Goal: Information Seeking & Learning: Check status

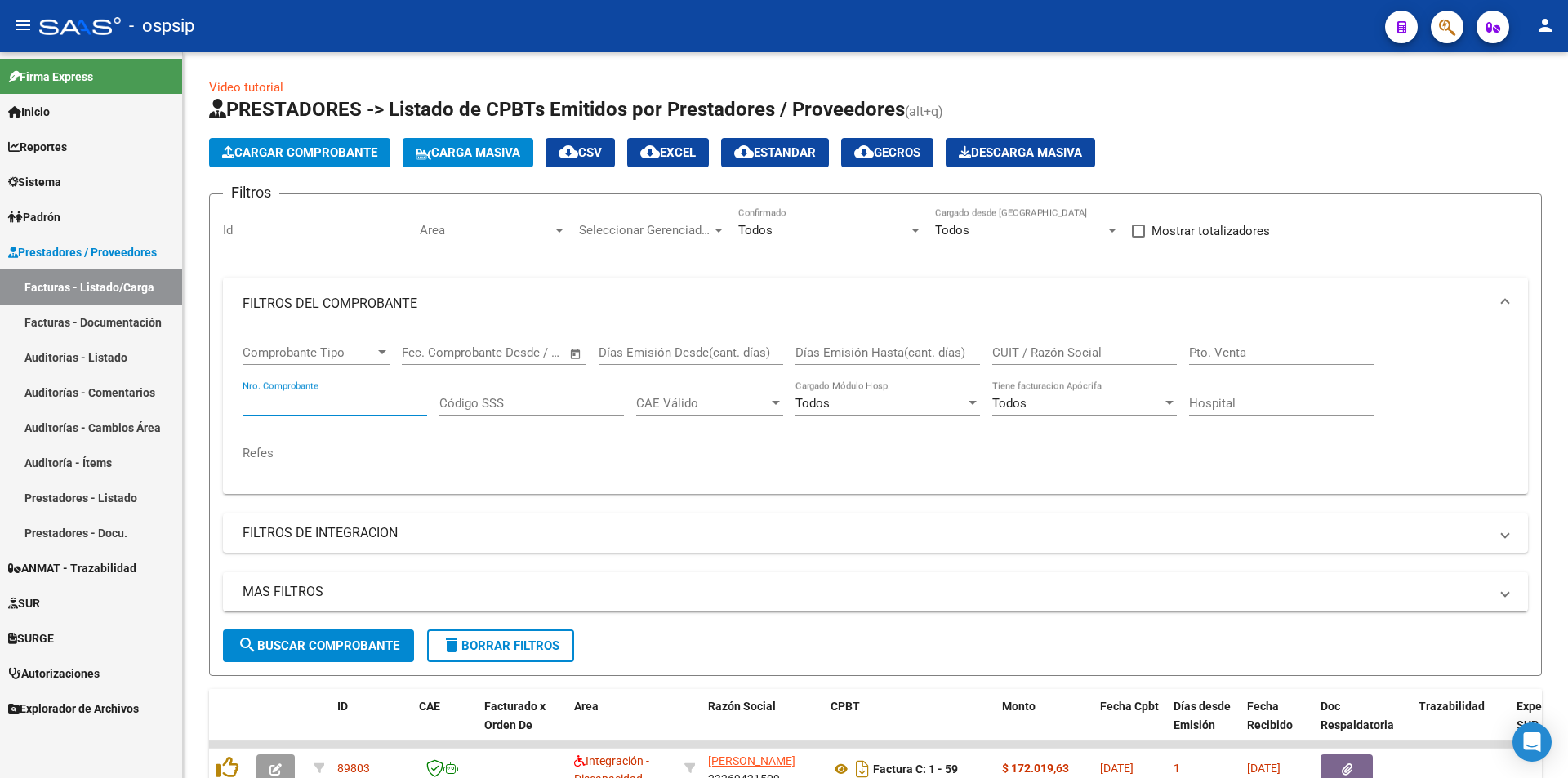
click at [1441, 41] on span "button" at bounding box center [1447, 27] width 17 height 33
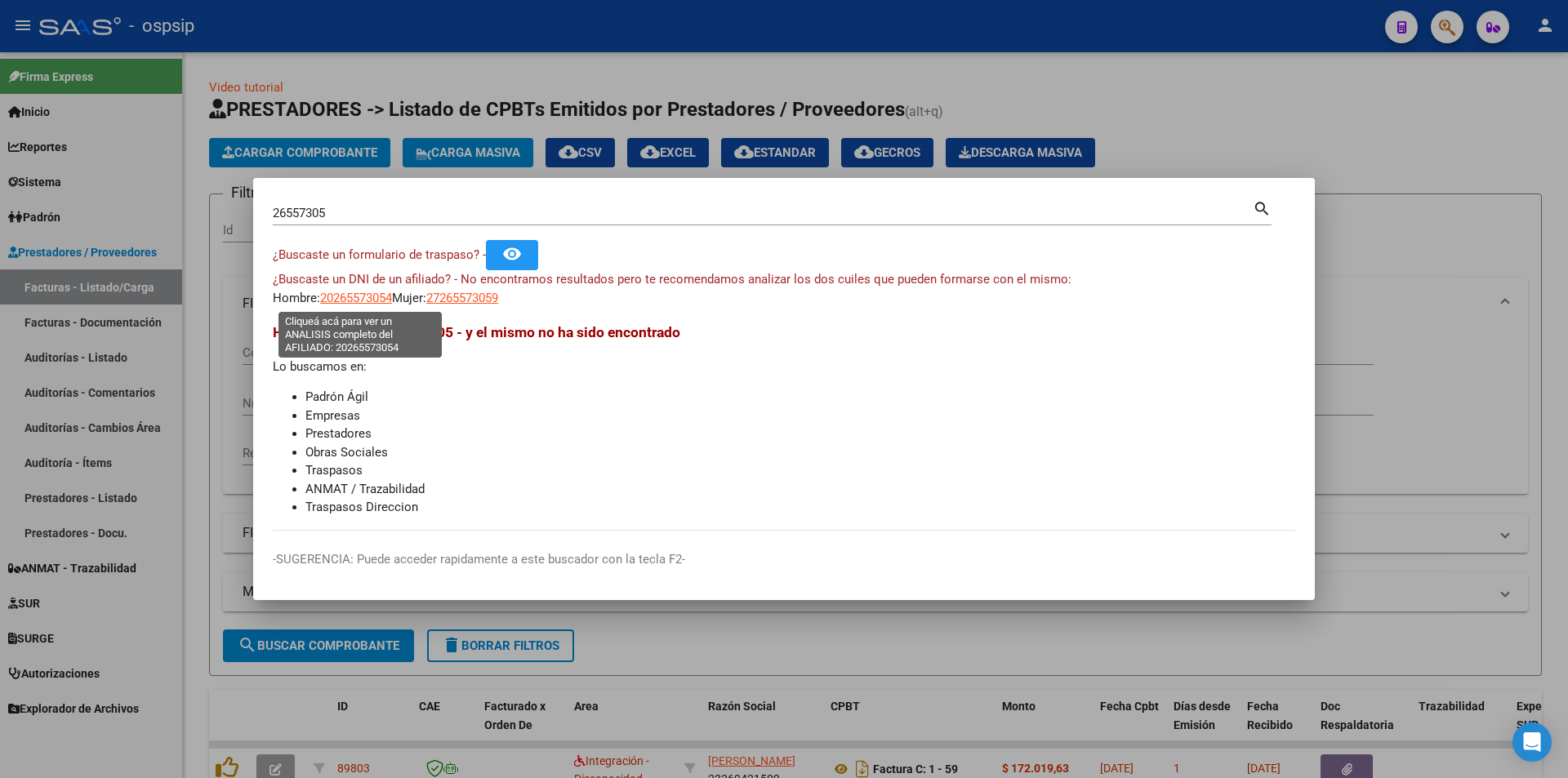
click at [367, 291] on span "20265573054" at bounding box center [356, 298] width 72 height 15
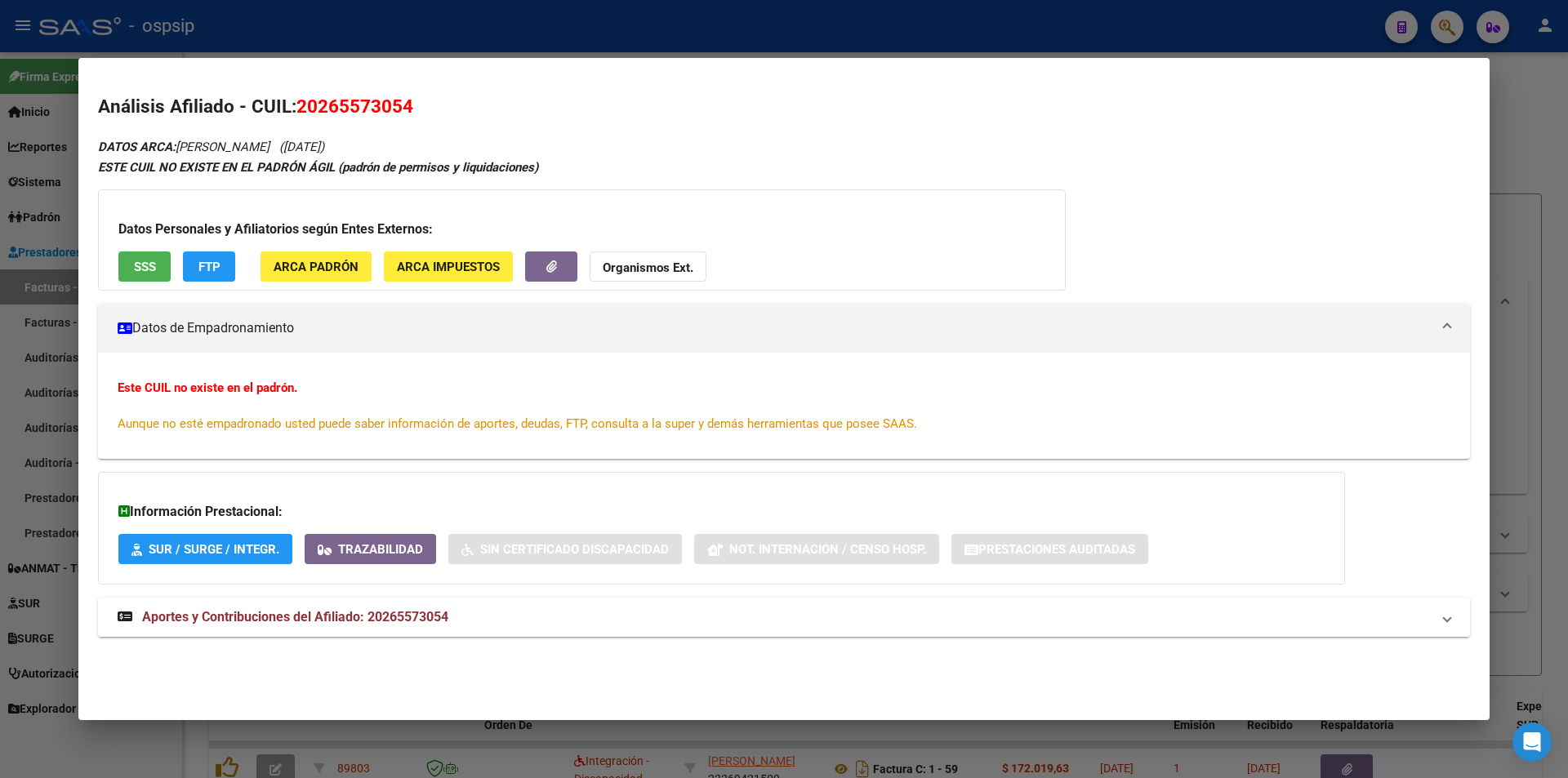
click at [457, 622] on mat-panel-title "Aportes y Contribuciones del Afiliado: 20265573054" at bounding box center [774, 617] width 1313 height 20
click at [134, 271] on span "SSS" at bounding box center [145, 267] width 22 height 15
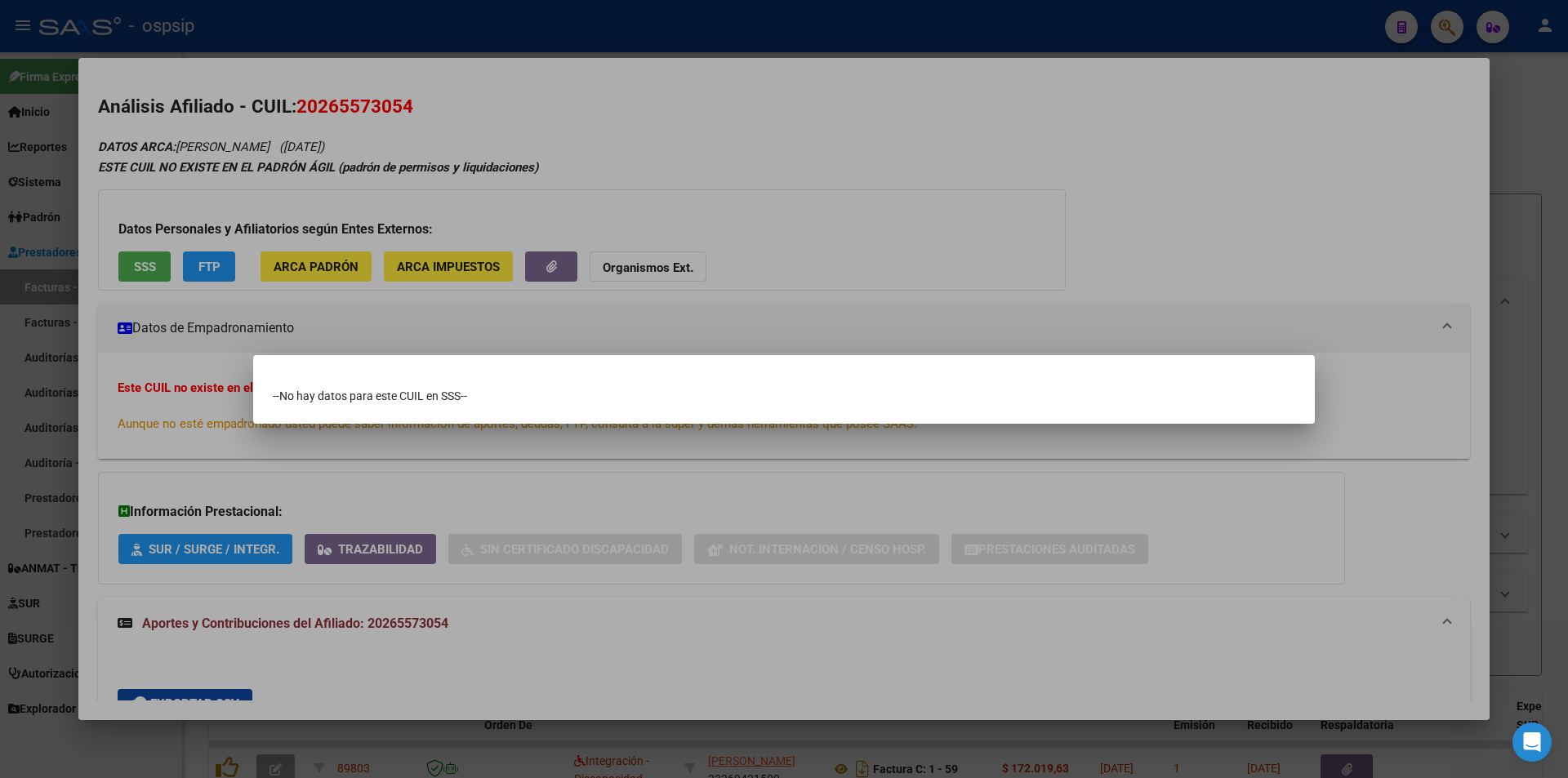
click at [140, 259] on div at bounding box center [784, 389] width 1568 height 778
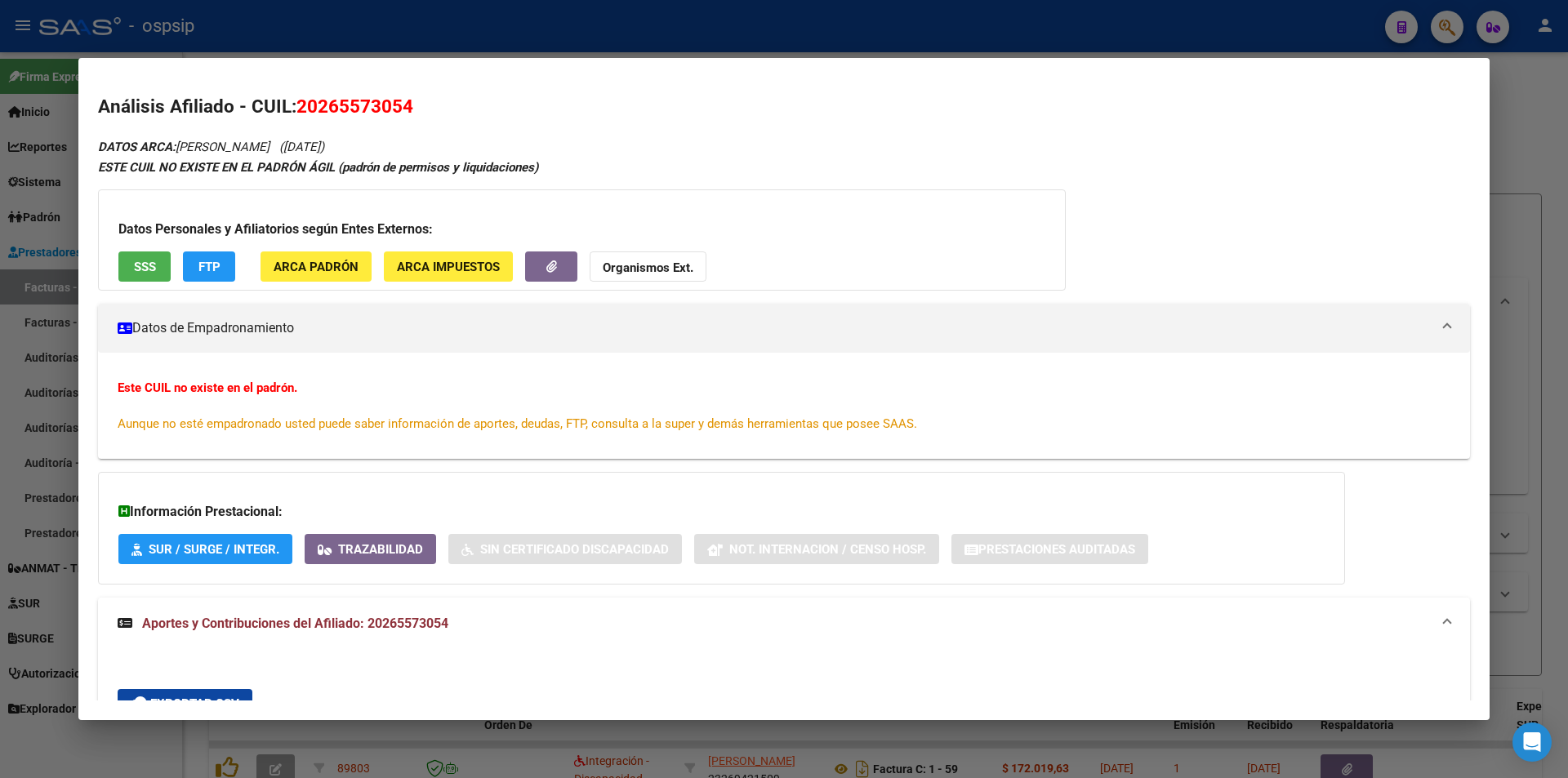
click at [140, 259] on span "SSS" at bounding box center [145, 267] width 22 height 15
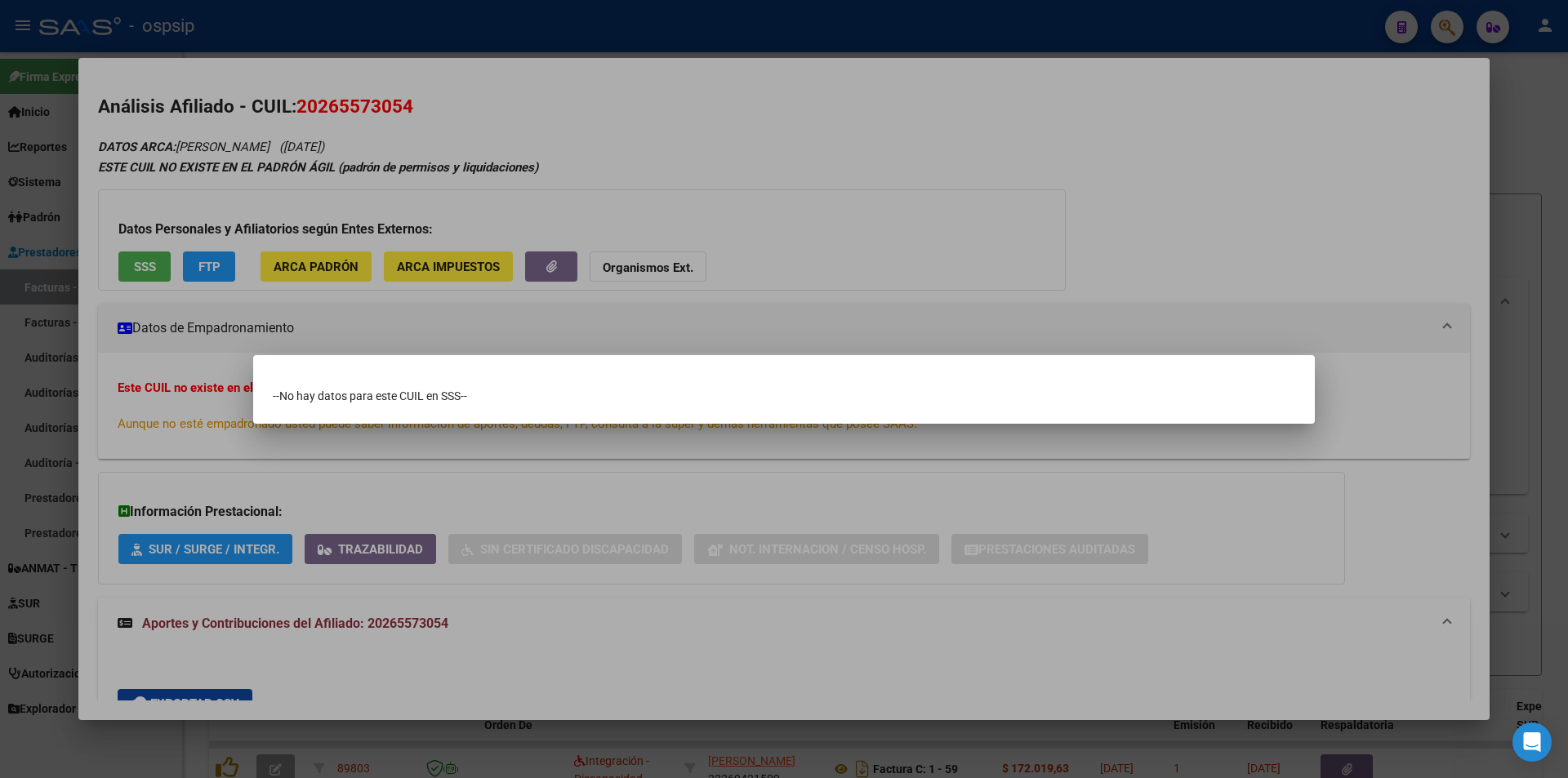
click at [672, 271] on div at bounding box center [784, 389] width 1568 height 778
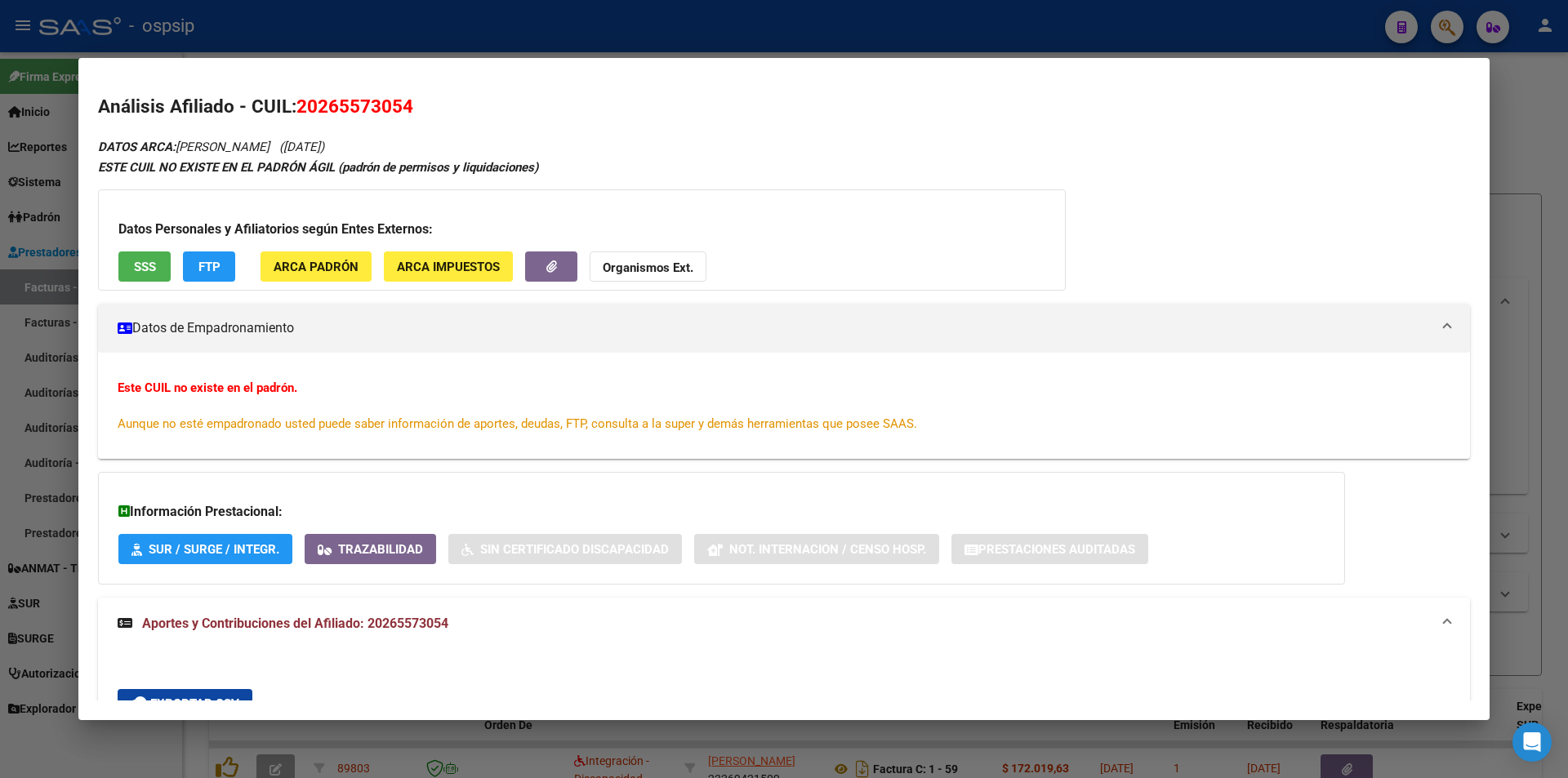
click at [623, 271] on strong "Organismos Ext." at bounding box center [648, 268] width 91 height 15
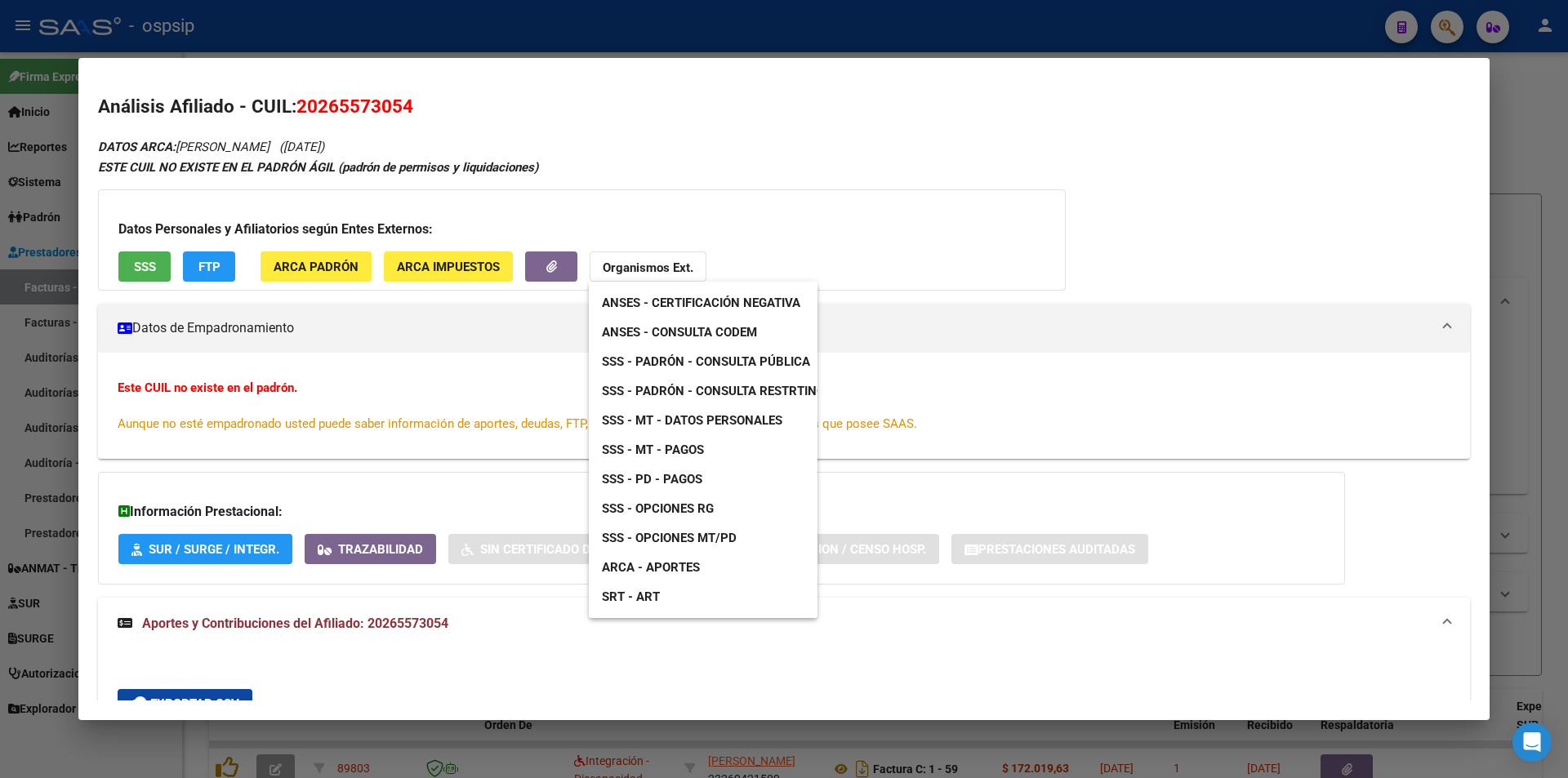
click at [666, 334] on span "ANSES - Consulta CODEM" at bounding box center [679, 333] width 155 height 15
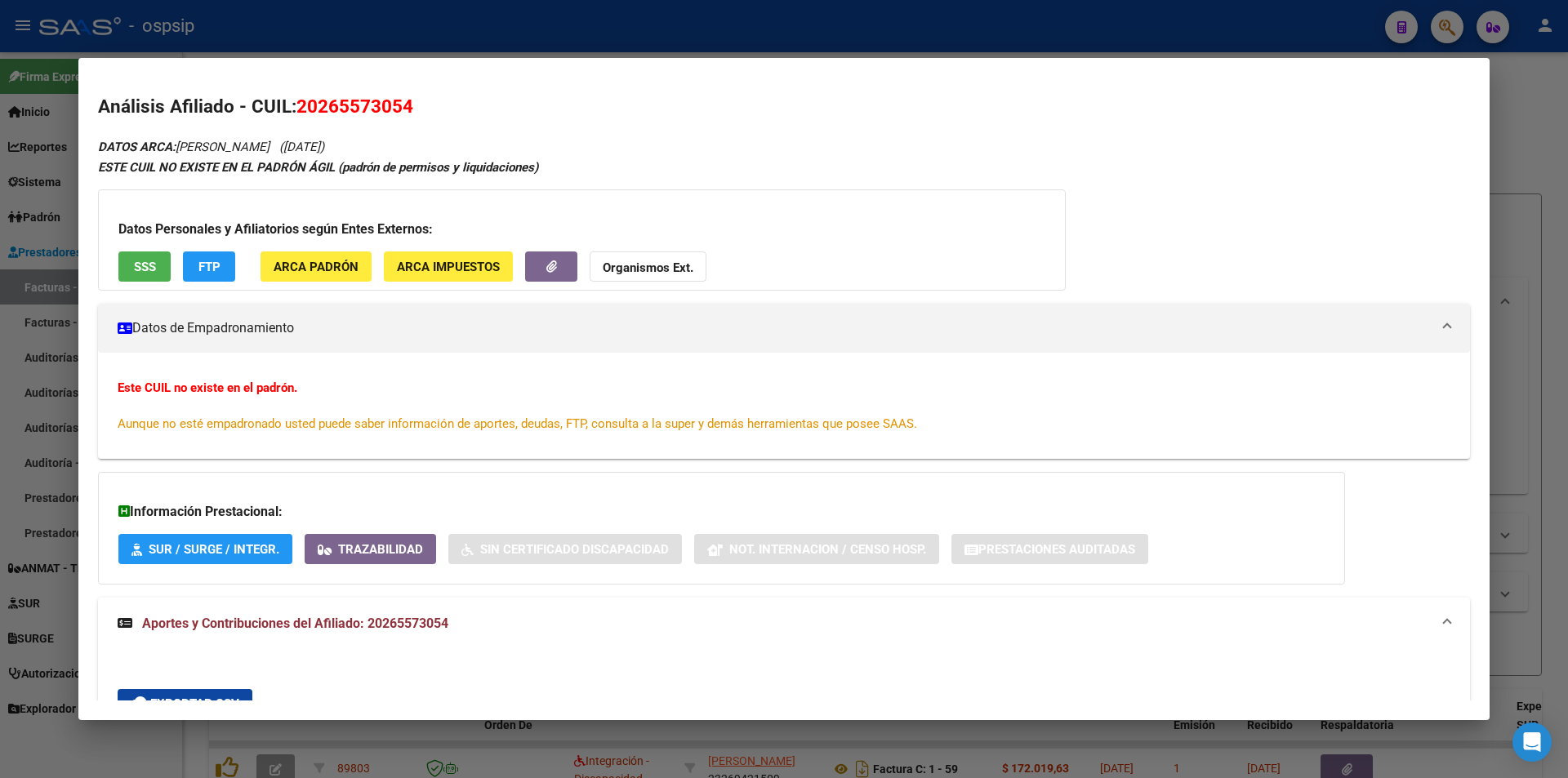
click at [479, 7] on div at bounding box center [784, 389] width 1568 height 778
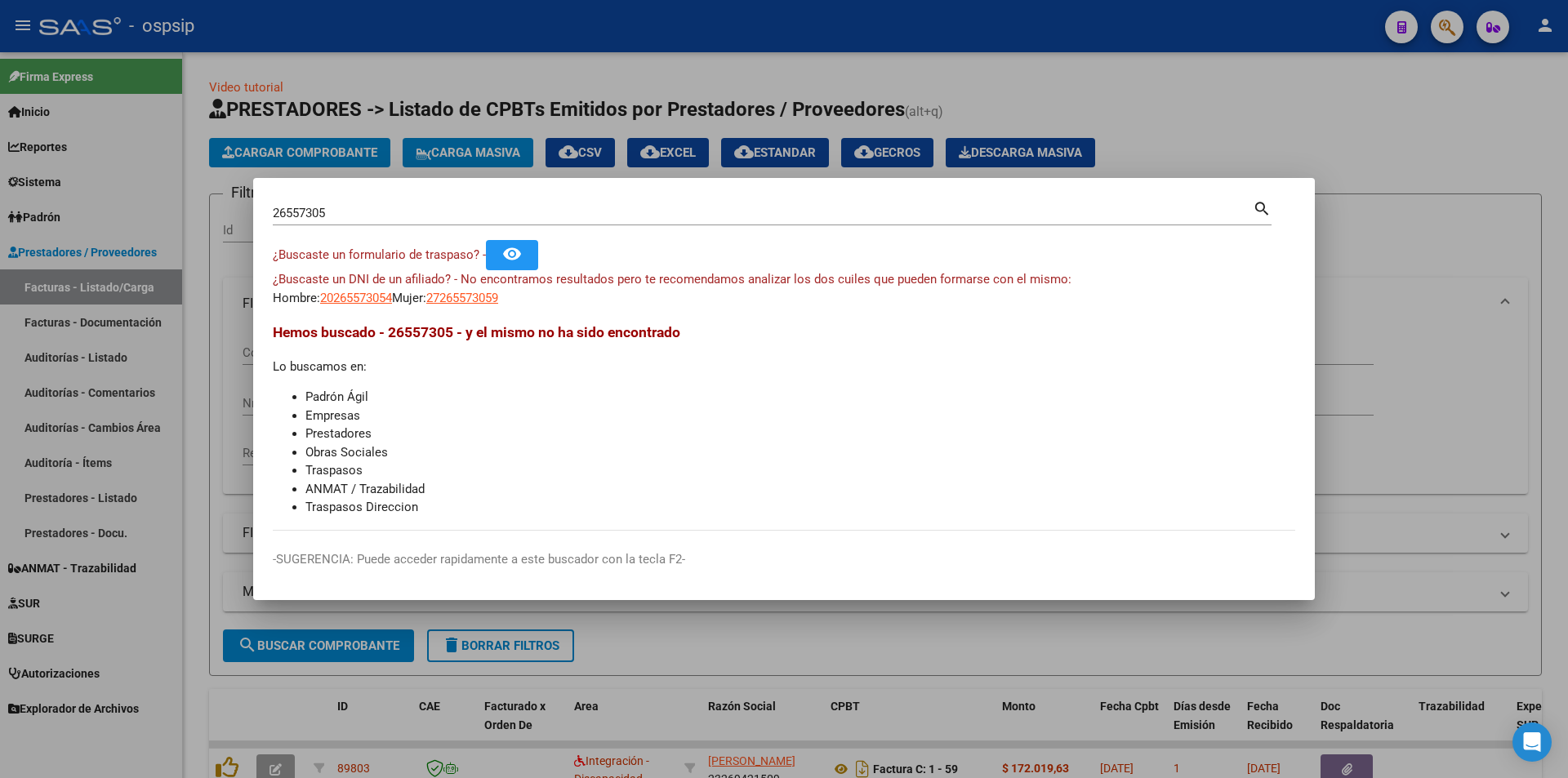
drag, startPoint x: 343, startPoint y: 218, endPoint x: 169, endPoint y: 216, distance: 174.0
click at [169, 216] on div "26557305 Buscar (apellido, dni, cuil, nro traspaso, cuit, obra social) search ¿…" at bounding box center [784, 389] width 1568 height 778
type input "33793455"
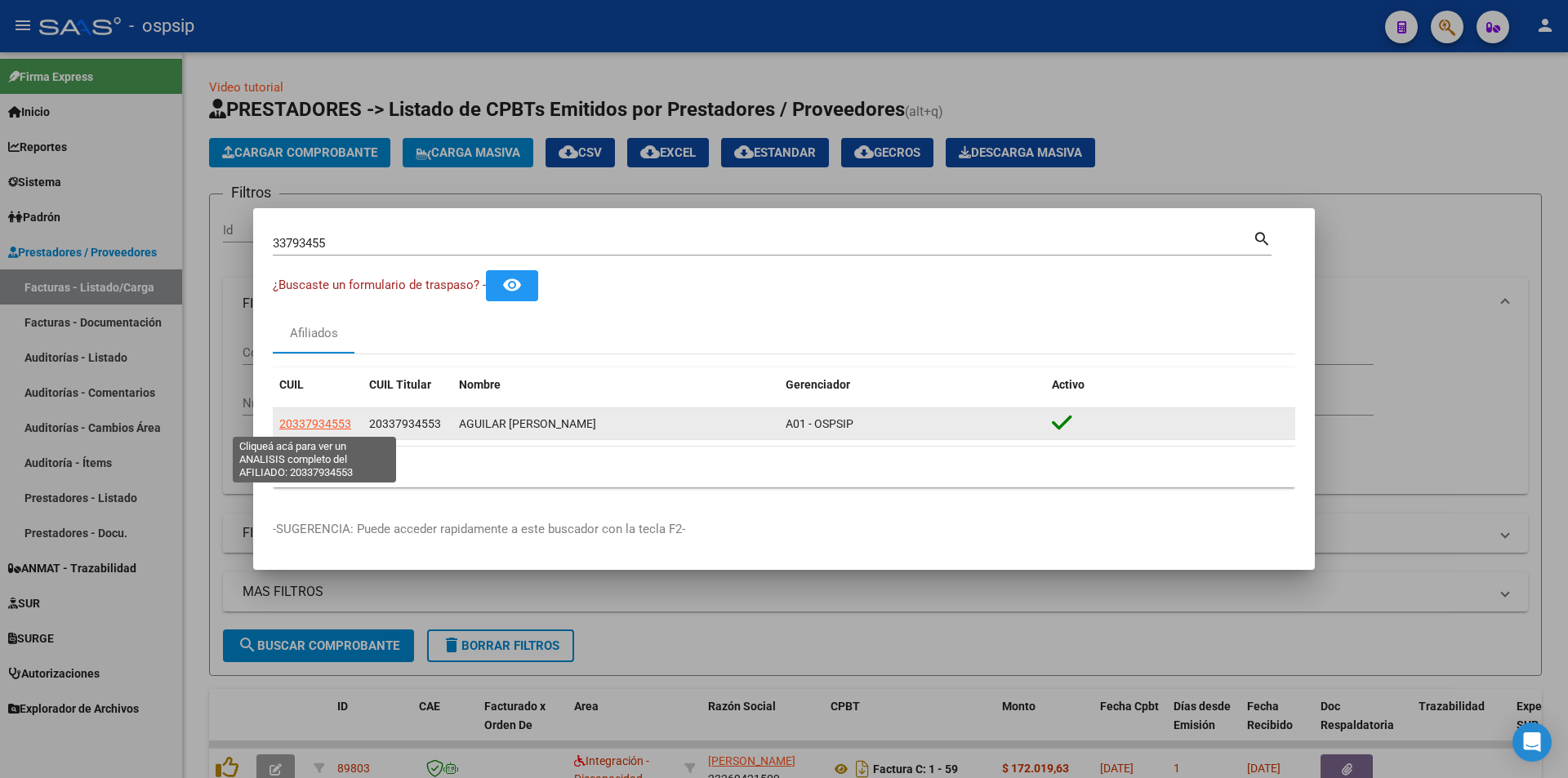
click at [329, 420] on span "20337934553" at bounding box center [314, 424] width 72 height 13
type textarea "20337934553"
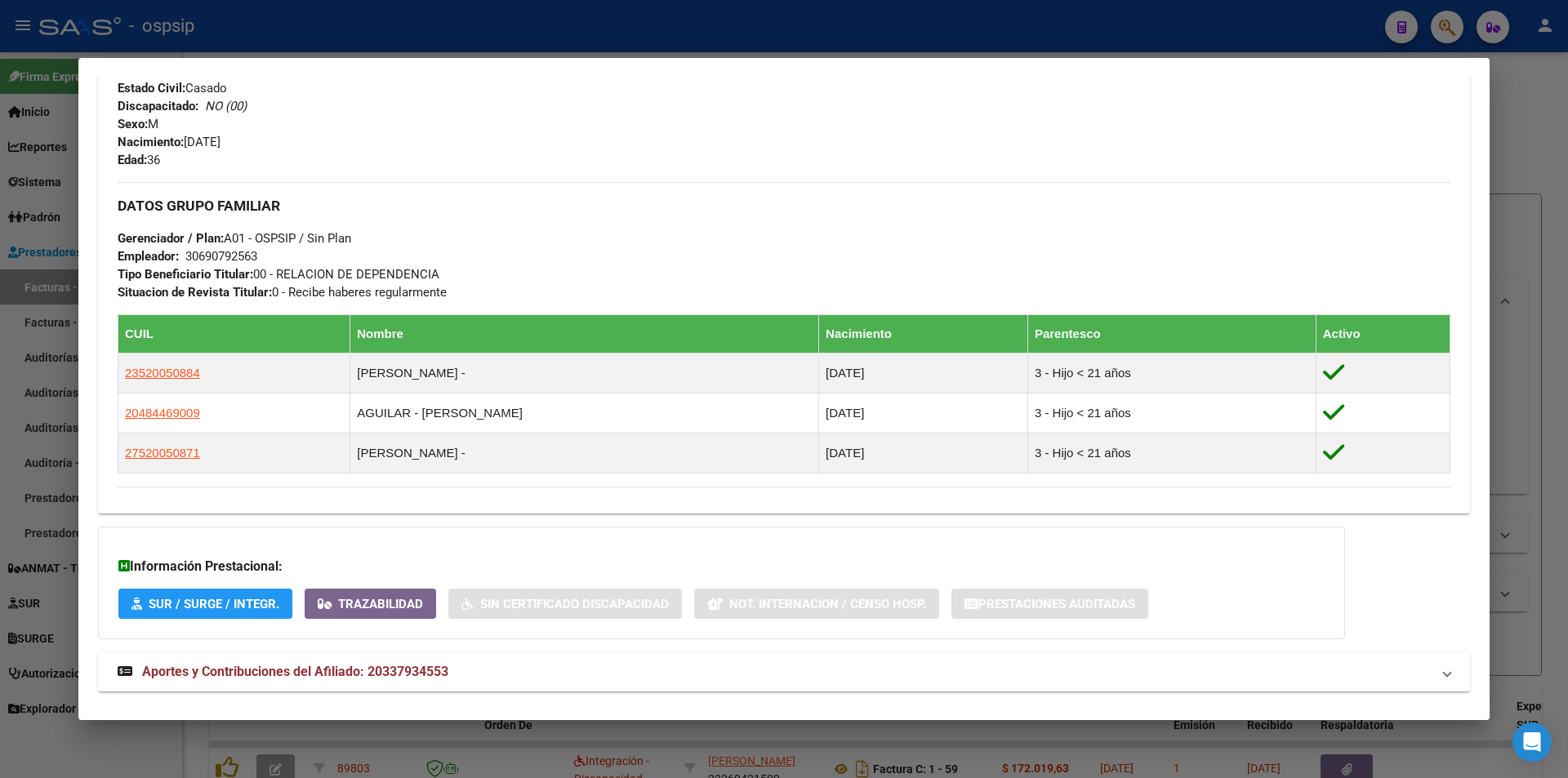
scroll to position [723, 0]
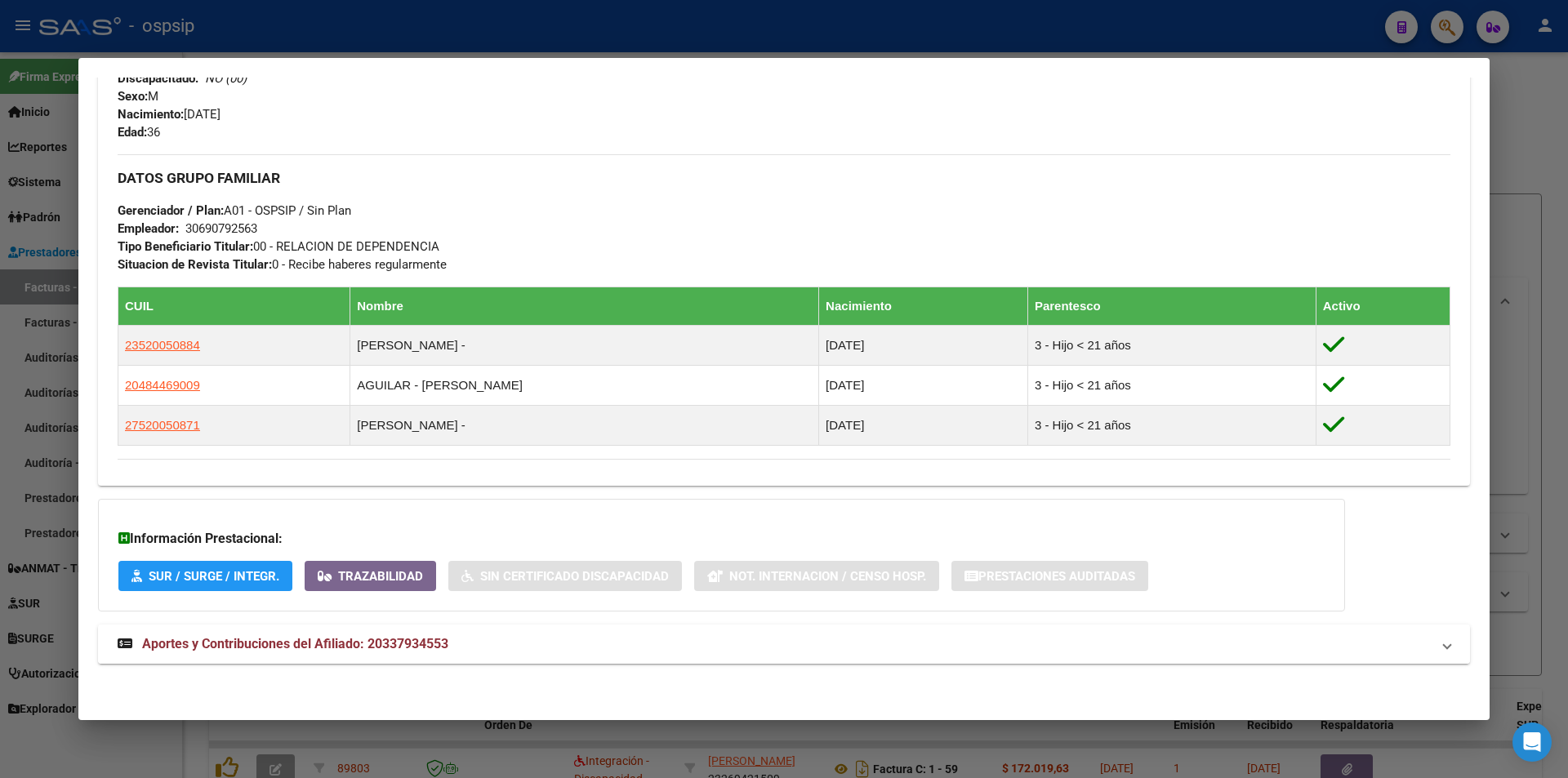
click at [424, 644] on span "Aportes y Contribuciones del Afiliado: 20337934553" at bounding box center [295, 644] width 306 height 16
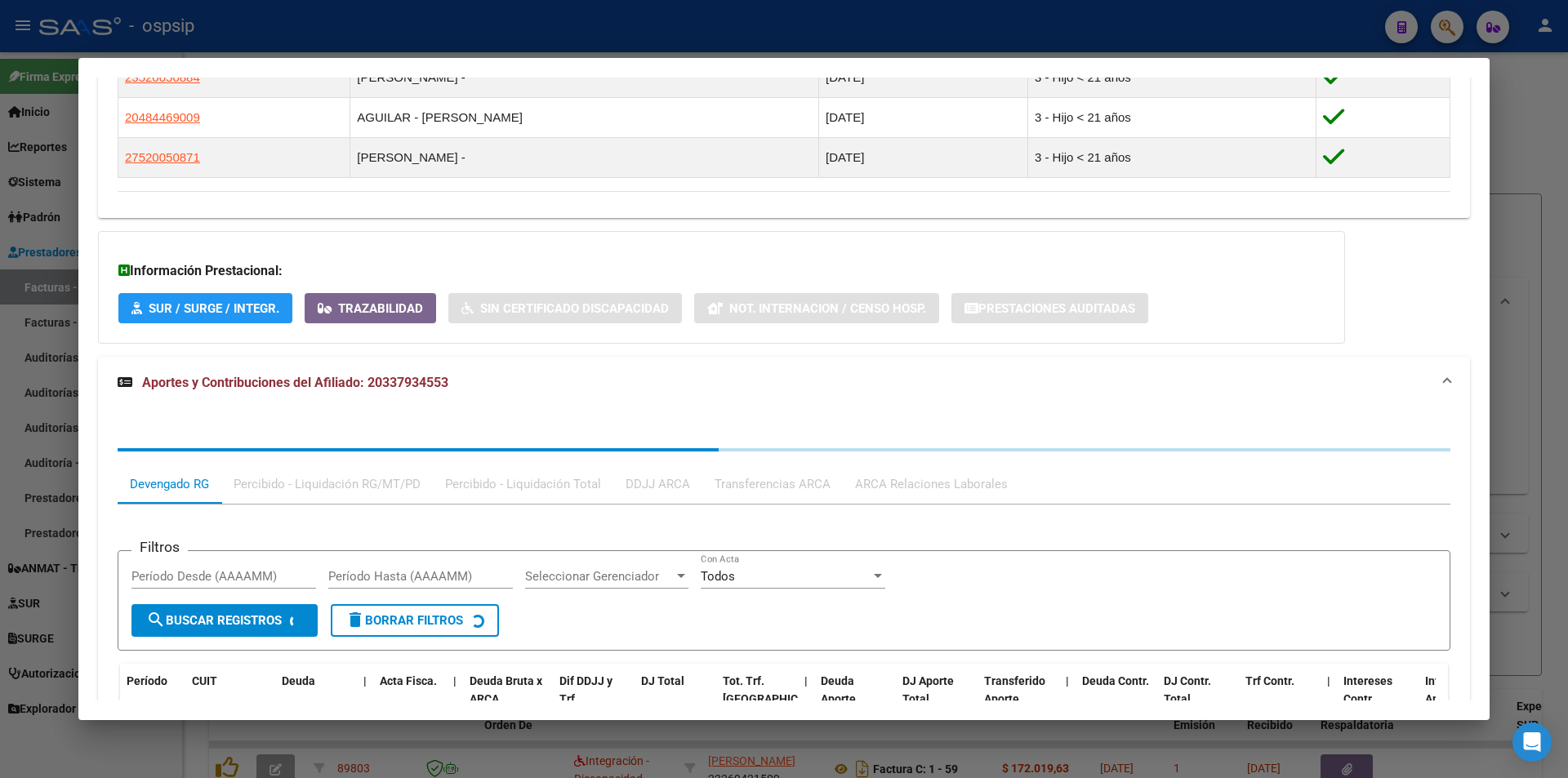
scroll to position [1134, 0]
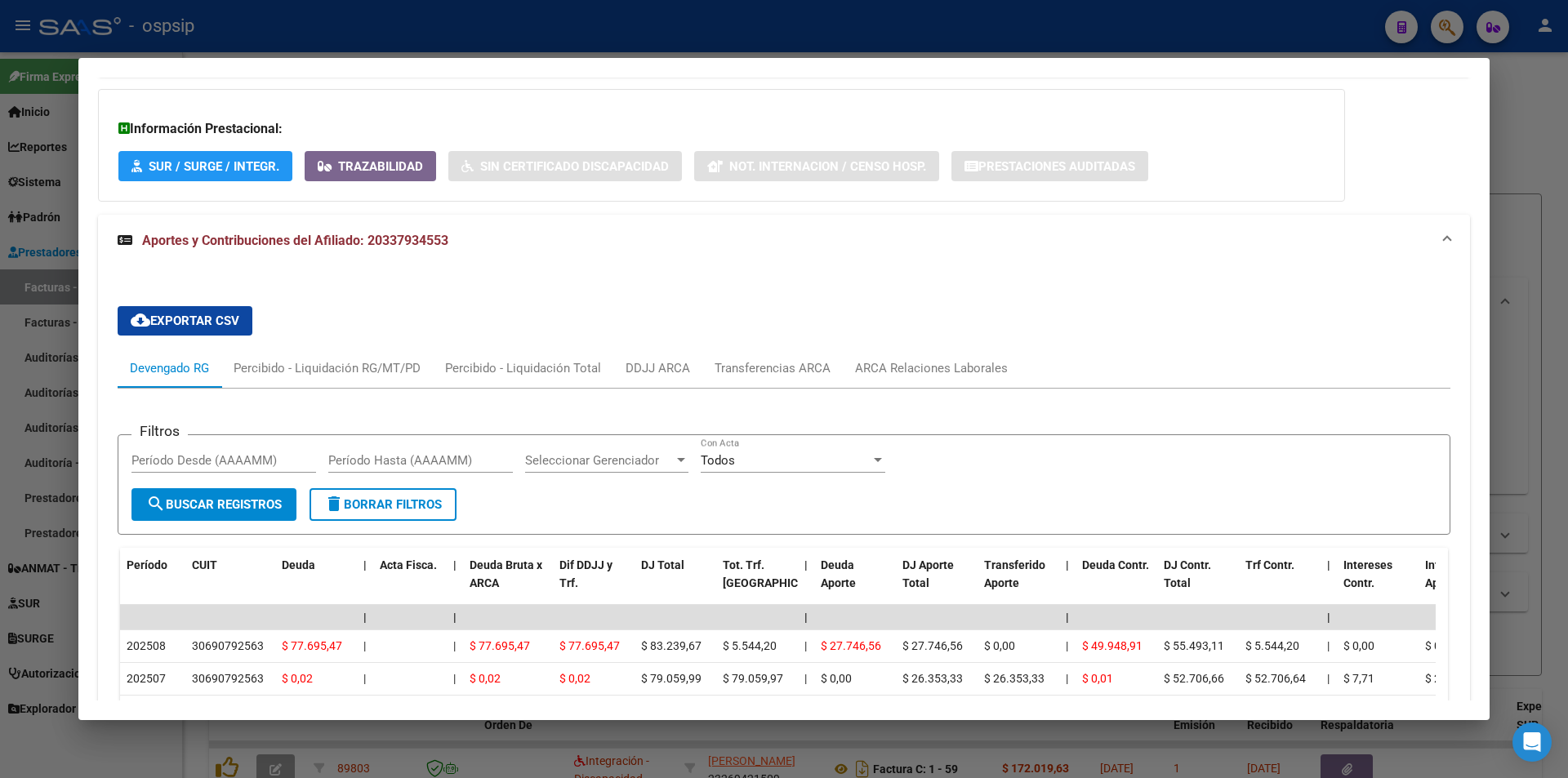
click at [358, 23] on div at bounding box center [784, 389] width 1568 height 778
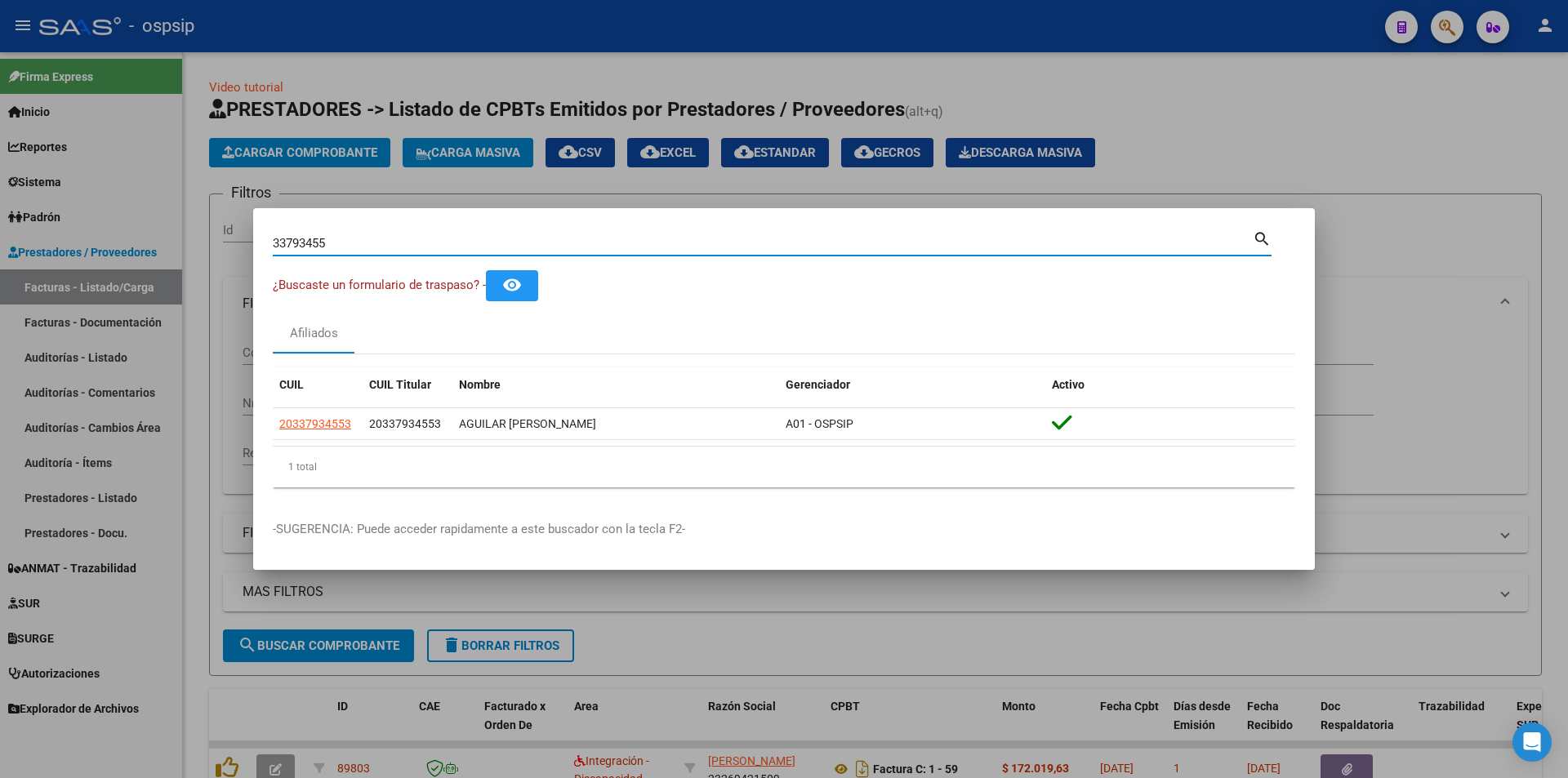
drag, startPoint x: 380, startPoint y: 247, endPoint x: 34, endPoint y: 252, distance: 346.0
click at [34, 252] on div "33793455 Buscar (apellido, dni, cuil, nro traspaso, cuit, obra social) search ¿…" at bounding box center [784, 389] width 1568 height 778
type input "41460071"
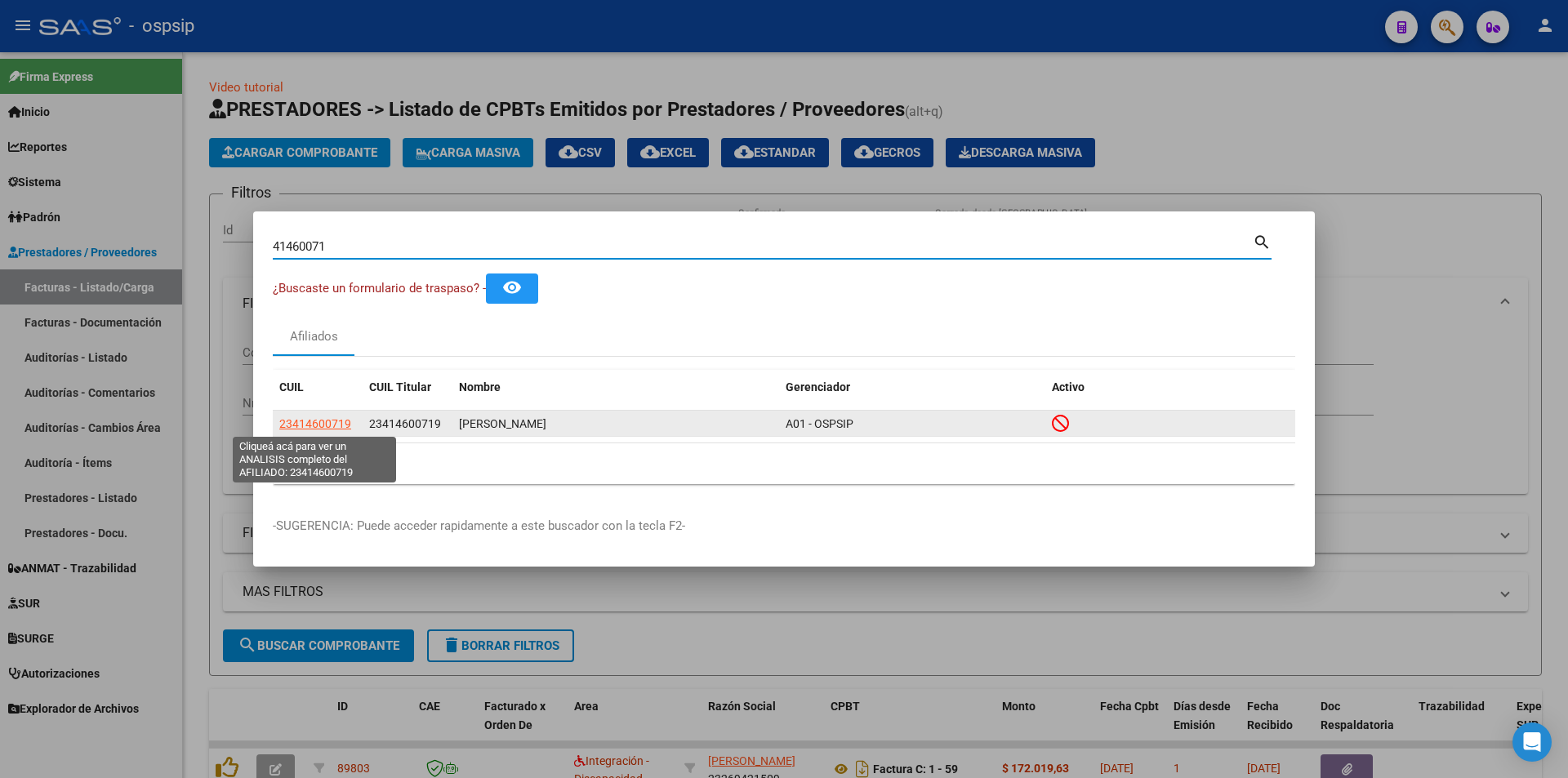
click at [313, 424] on span "23414600719" at bounding box center [314, 424] width 72 height 13
type textarea "23414600719"
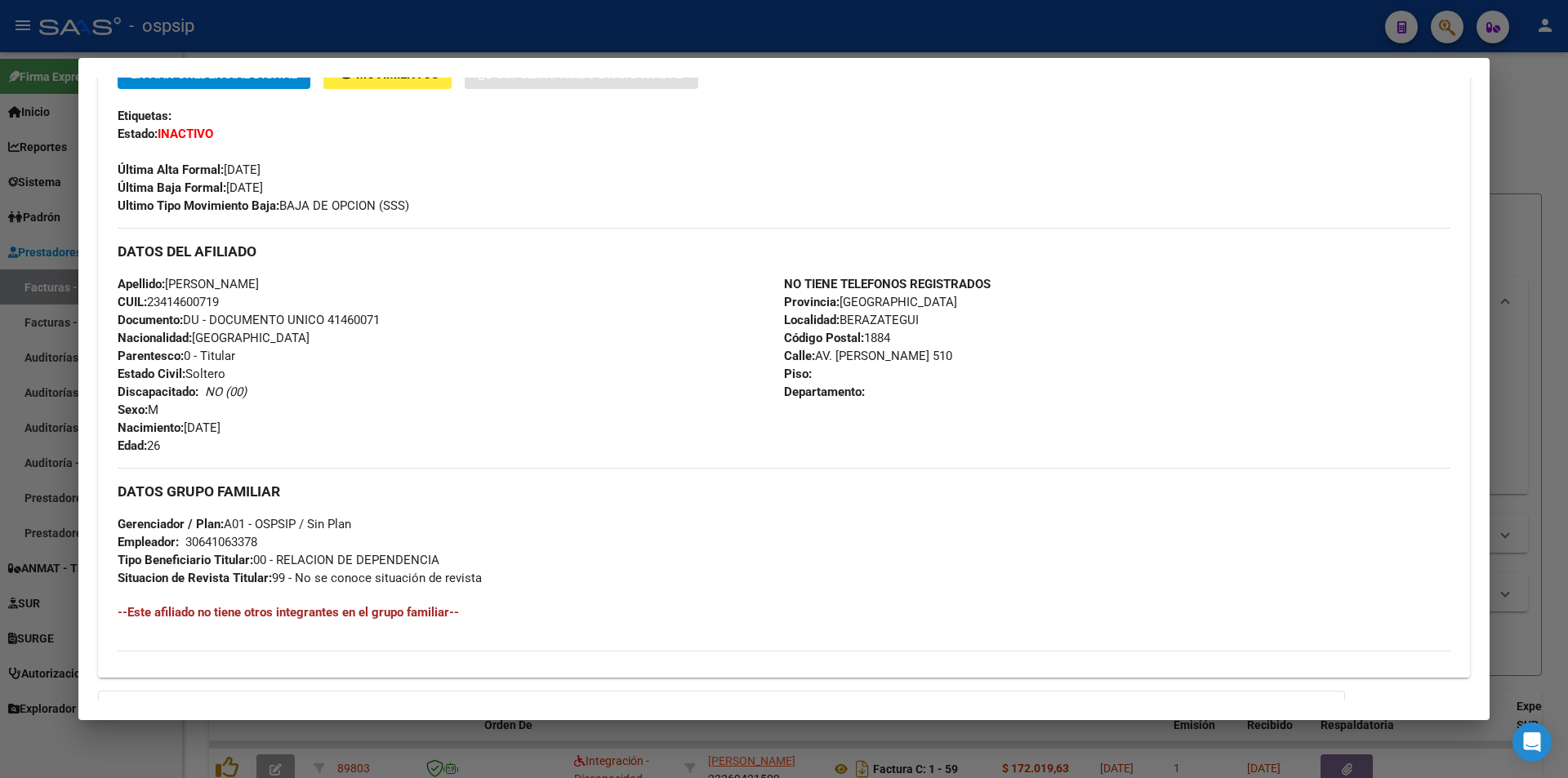
scroll to position [571, 0]
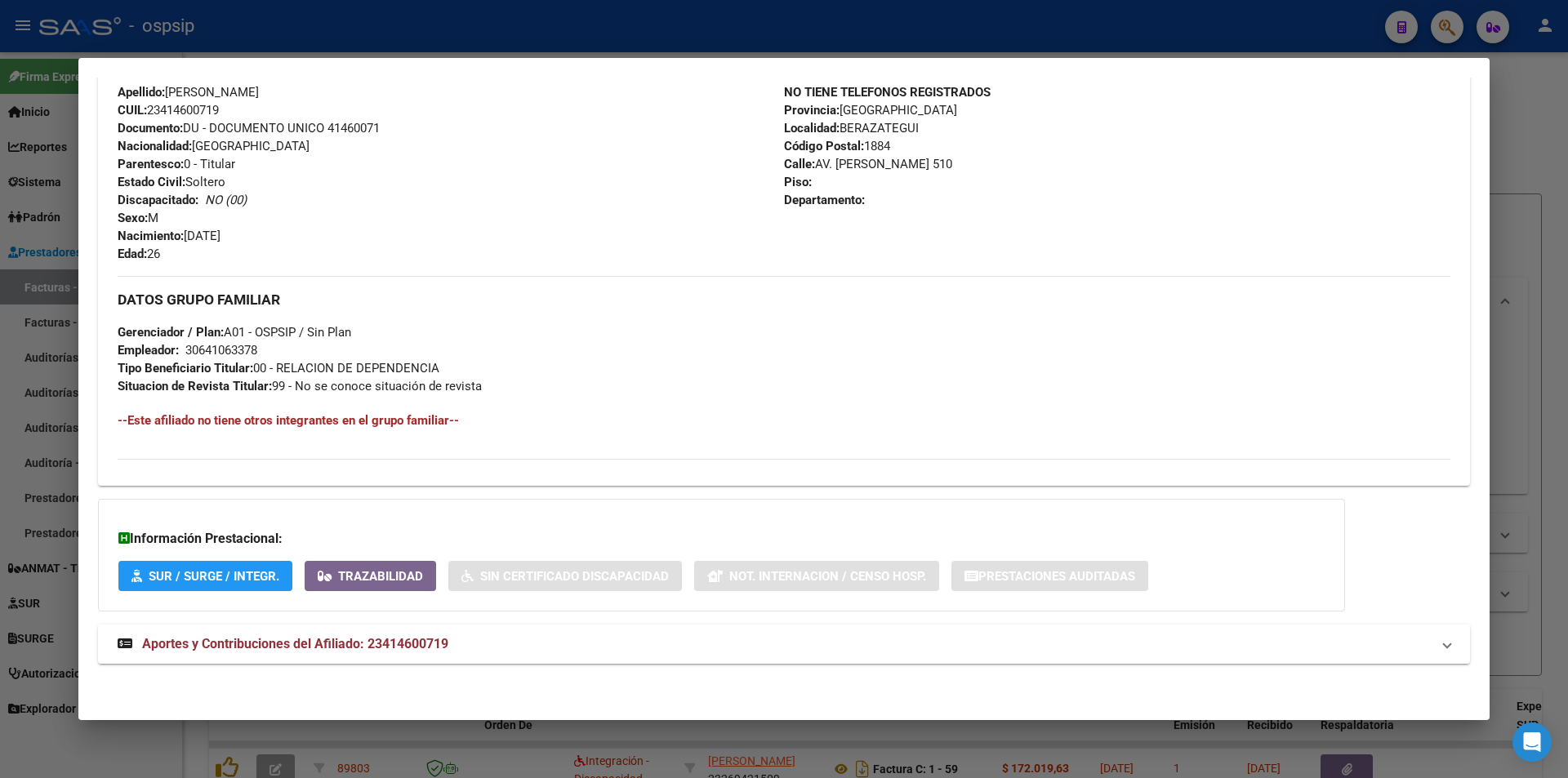
click at [448, 648] on span "Aportes y Contribuciones del Afiliado: 23414600719" at bounding box center [295, 644] width 306 height 16
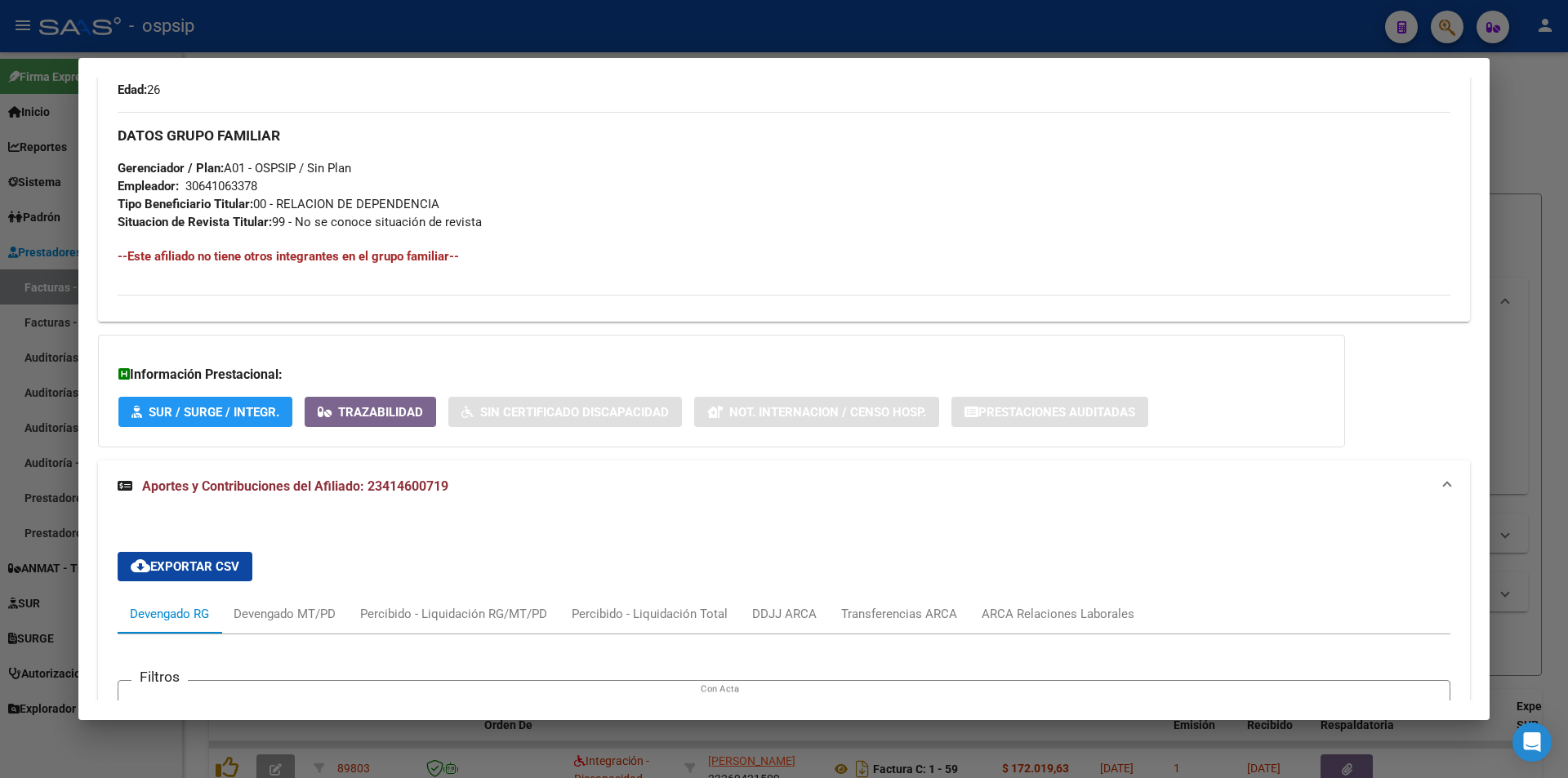
scroll to position [1062, 0]
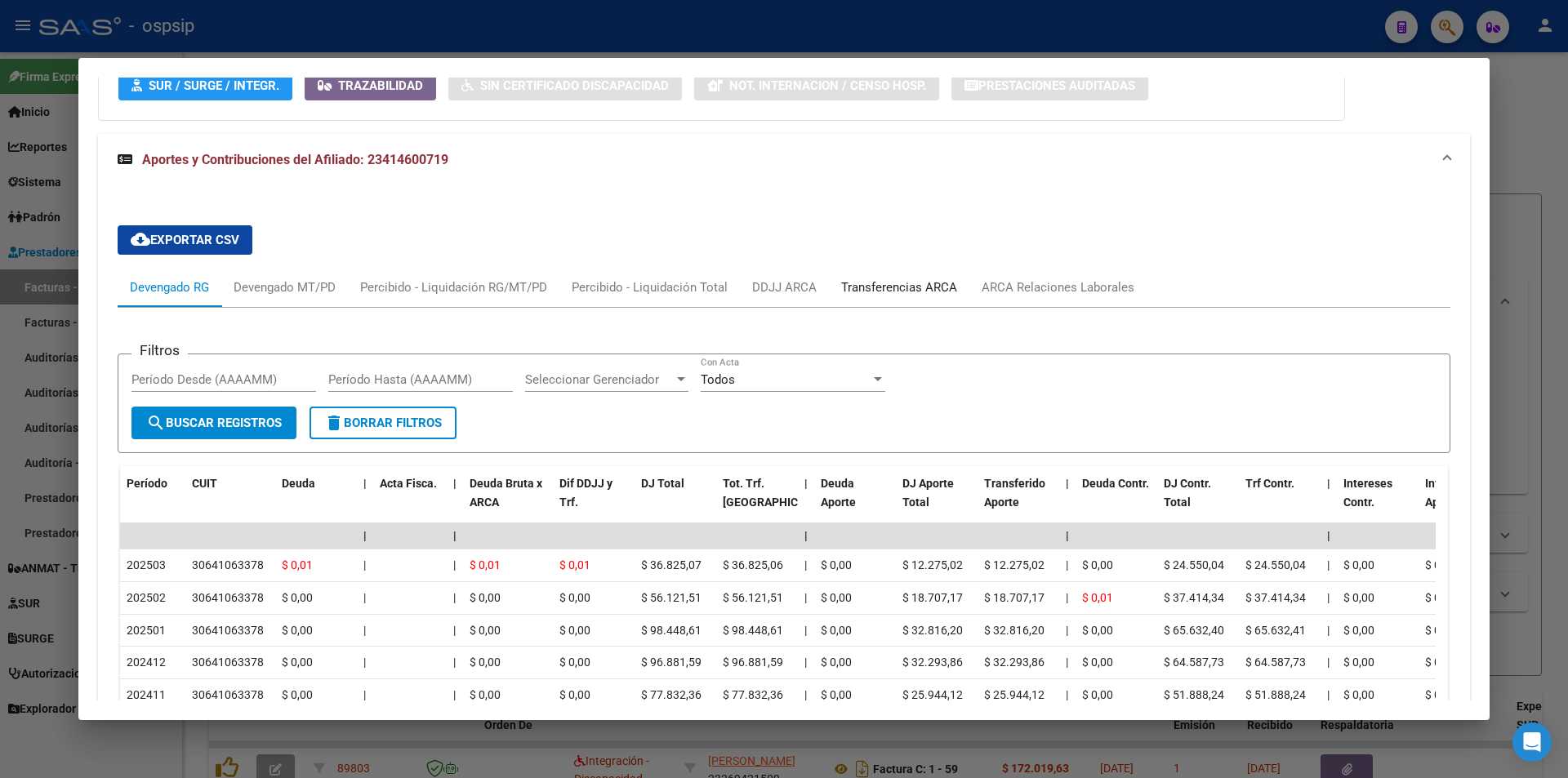
click at [862, 279] on div "Transferencias ARCA" at bounding box center [899, 287] width 116 height 18
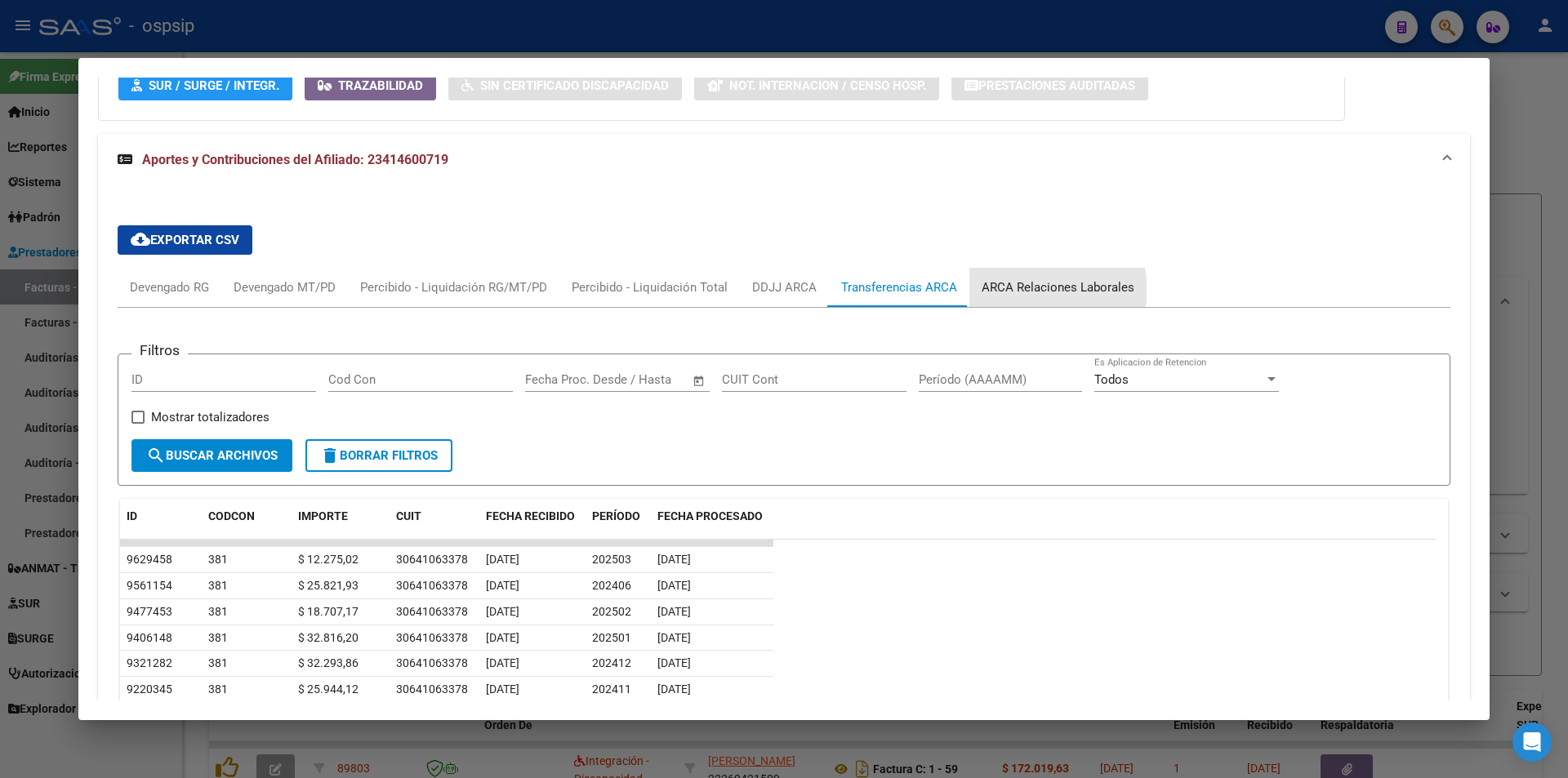
click at [1049, 290] on div "ARCA Relaciones Laborales" at bounding box center [1057, 287] width 153 height 18
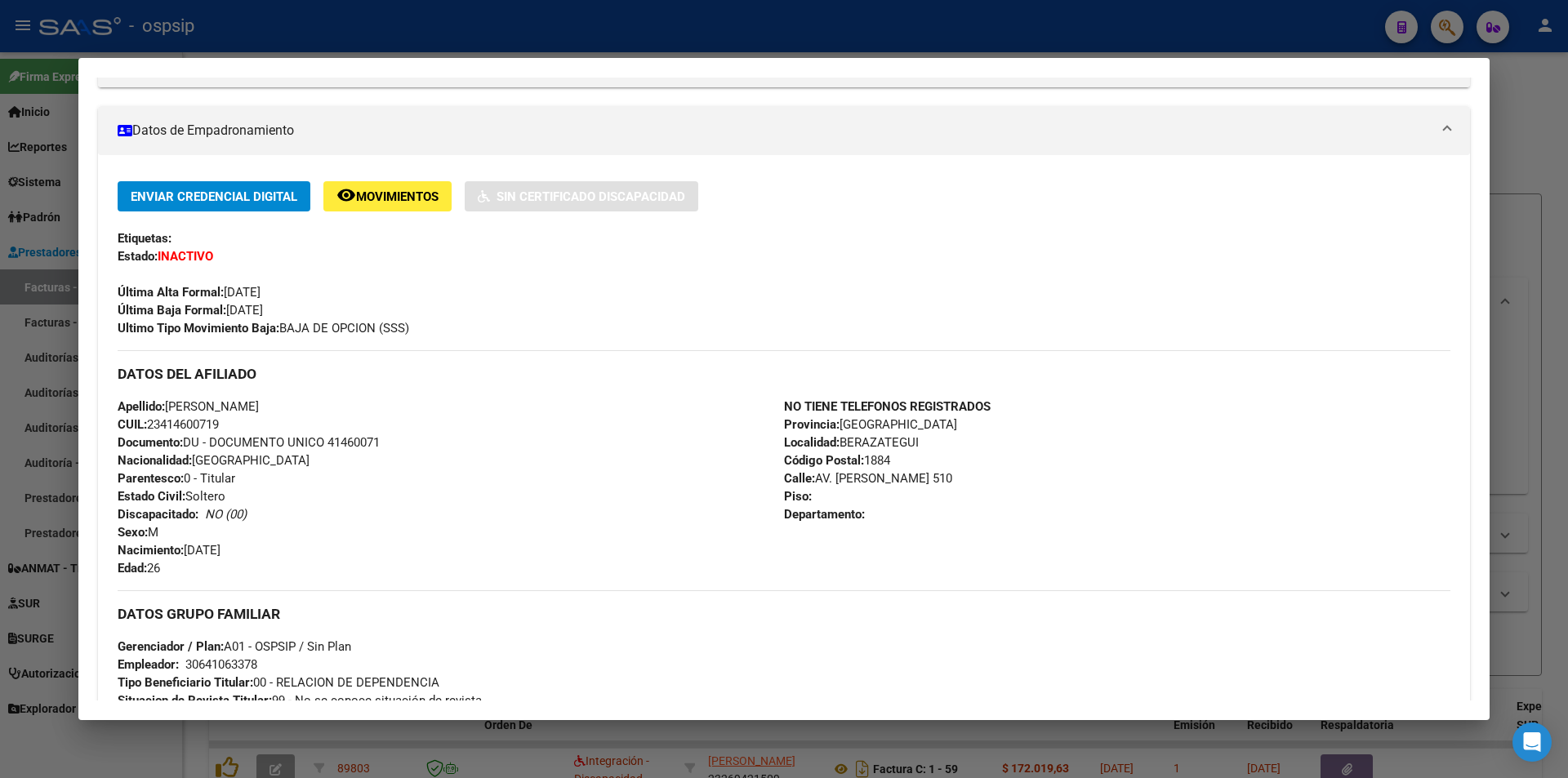
scroll to position [0, 0]
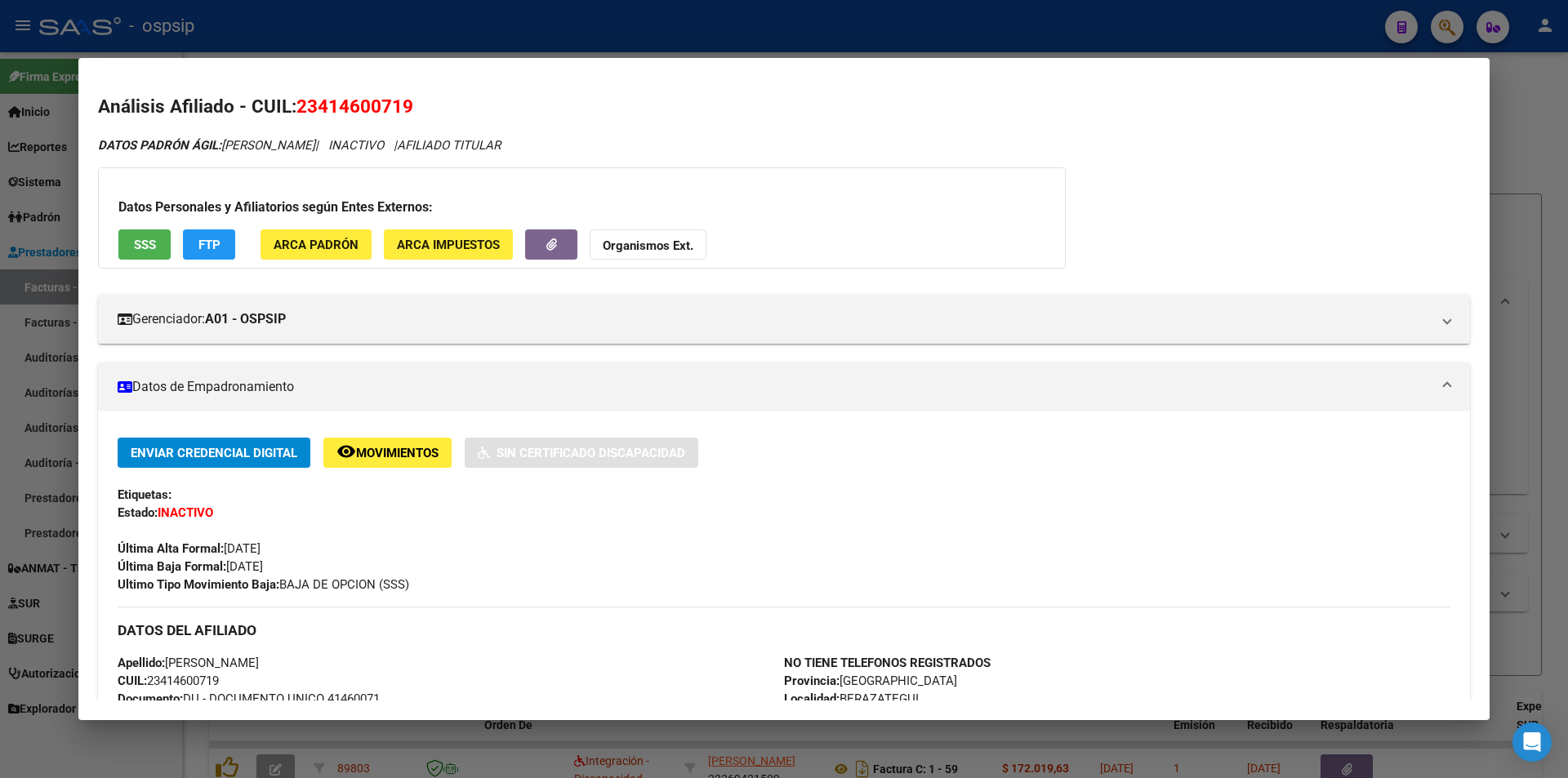
click at [157, 250] on button "SSS" at bounding box center [144, 244] width 52 height 31
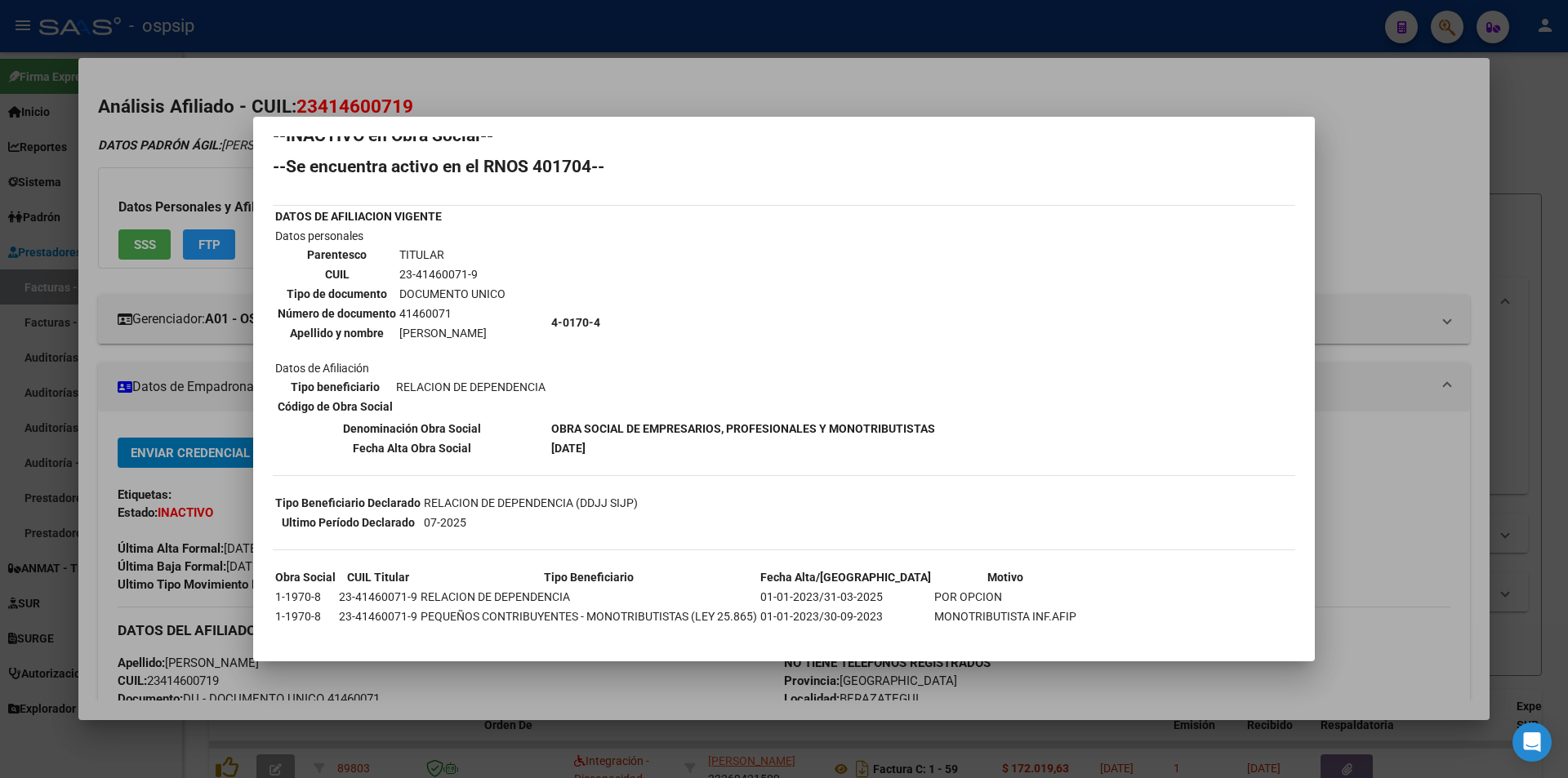
scroll to position [41, 0]
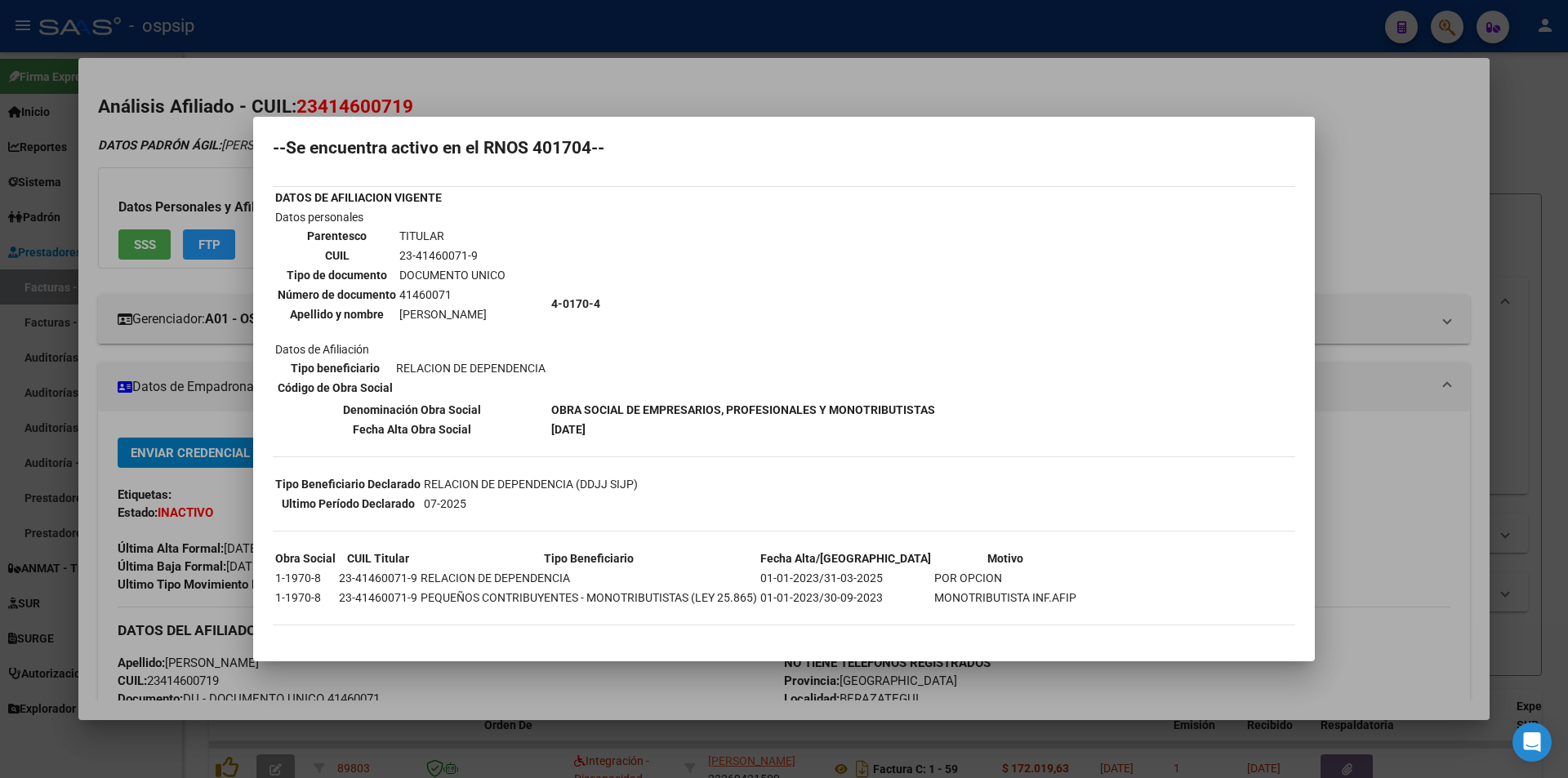
click at [606, 96] on div at bounding box center [784, 389] width 1568 height 778
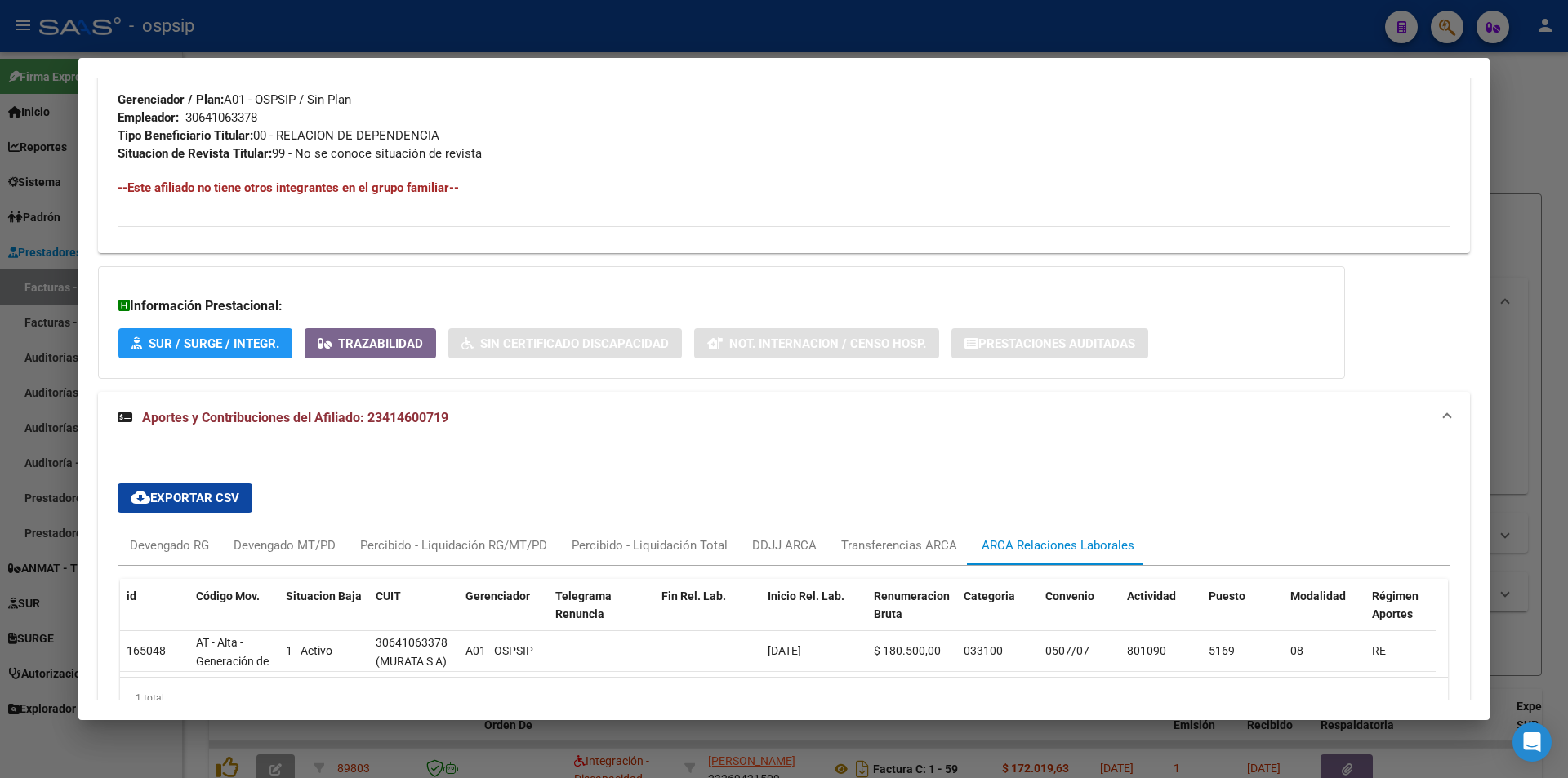
scroll to position [910, 0]
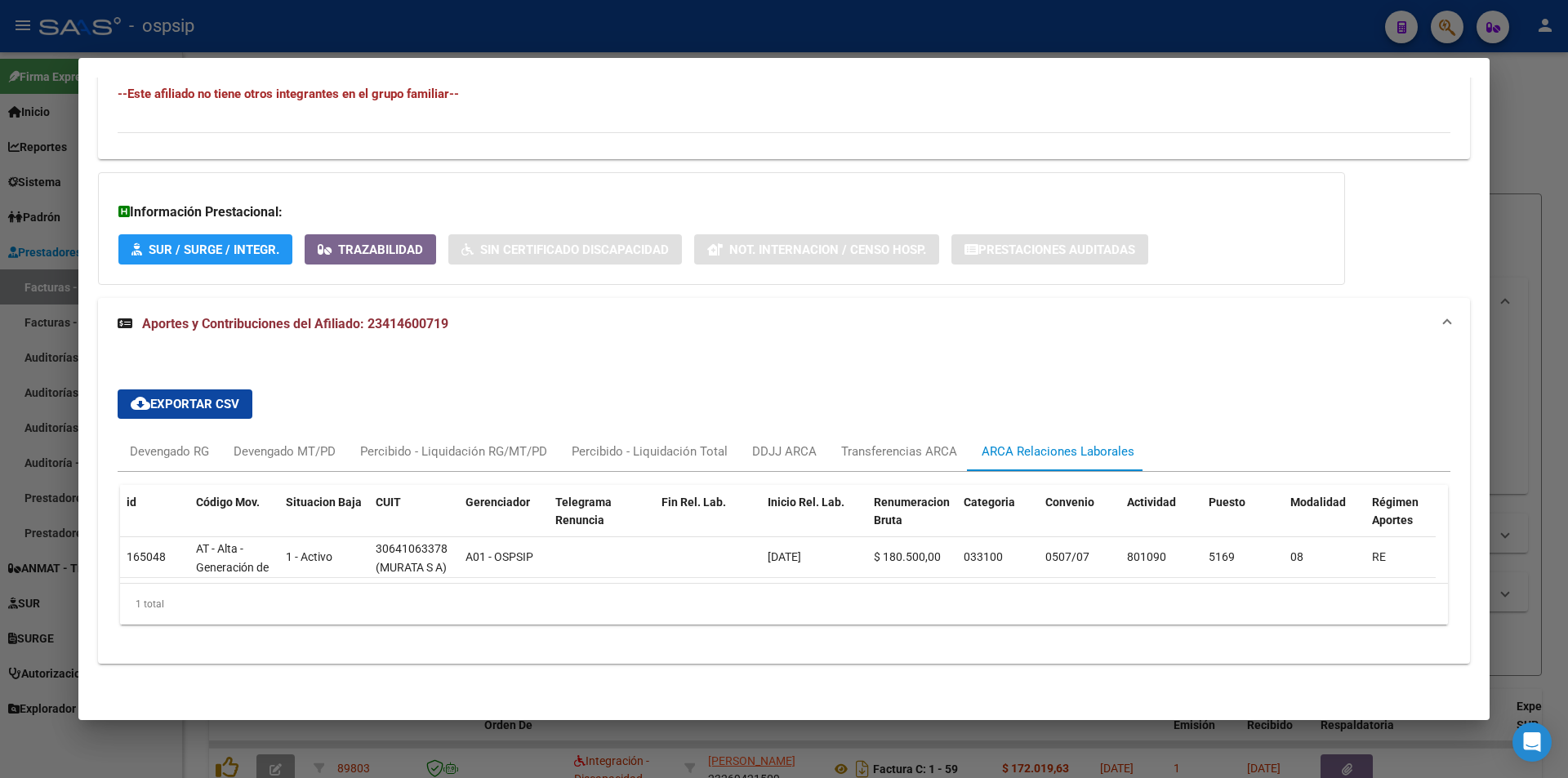
click at [615, 43] on div at bounding box center [784, 389] width 1568 height 778
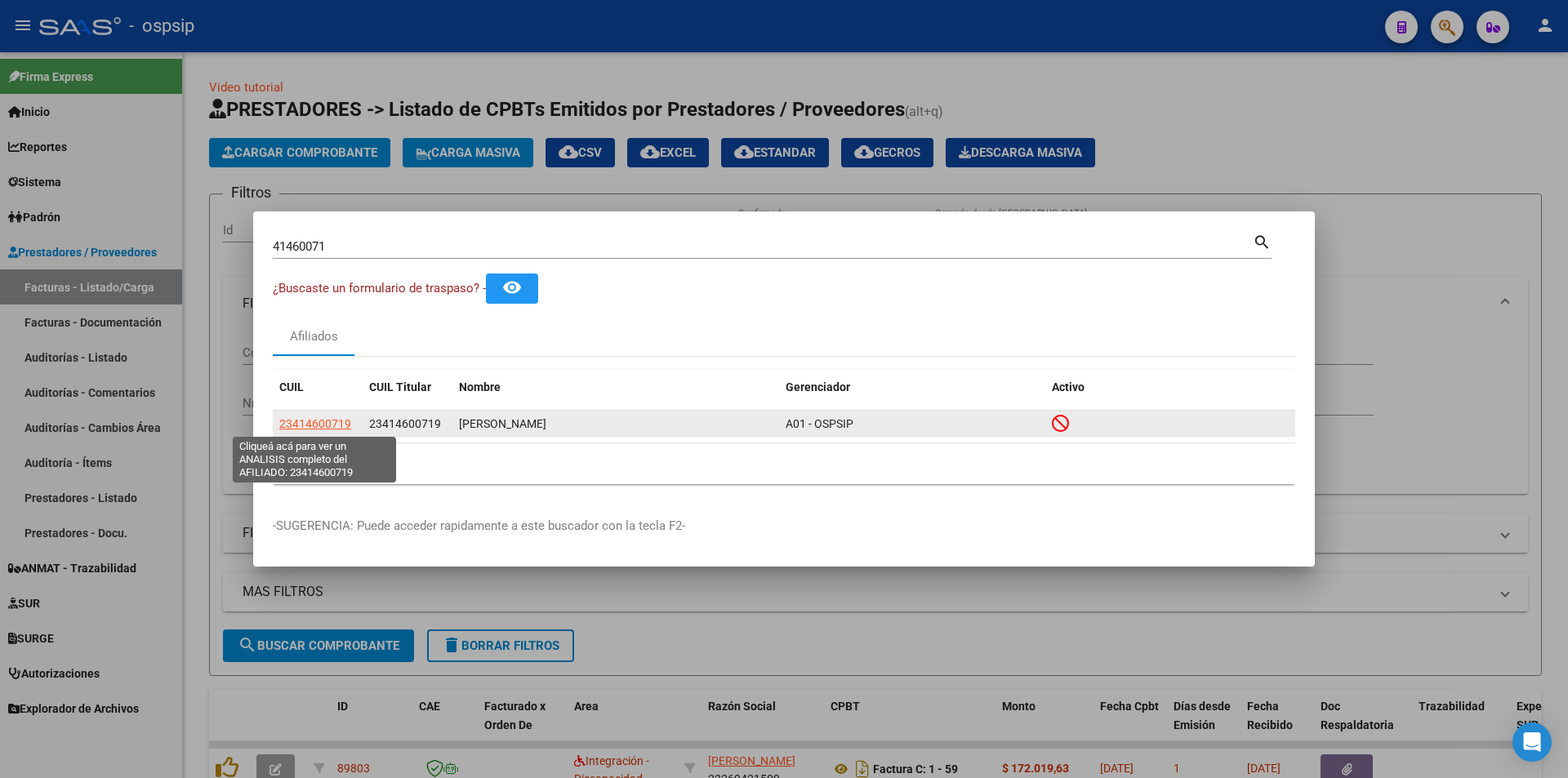
click at [324, 426] on span "23414600719" at bounding box center [314, 424] width 72 height 13
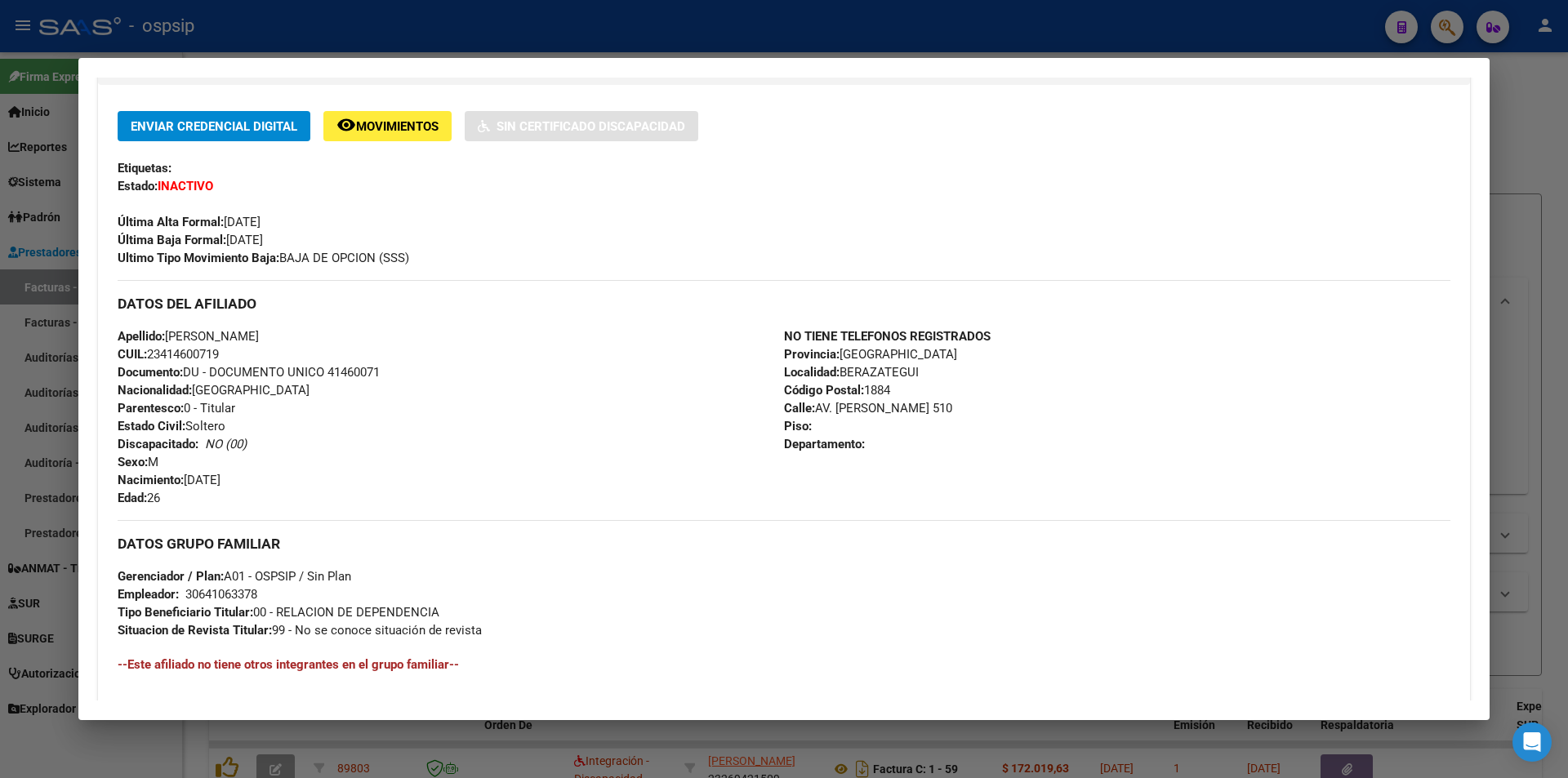
scroll to position [571, 0]
